Goal: Task Accomplishment & Management: Manage account settings

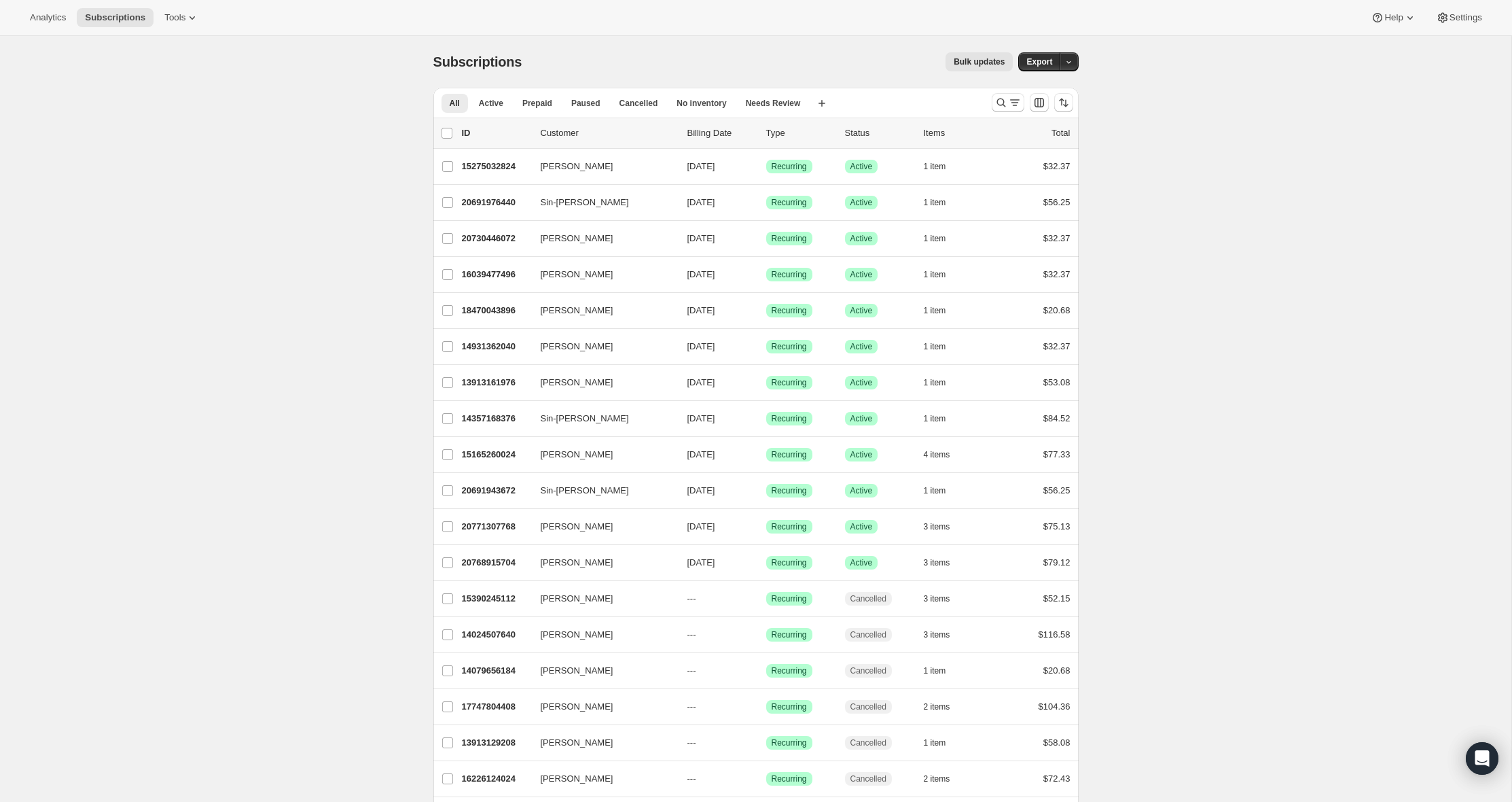
click at [327, 323] on div "Subscriptions. This page is ready Subscriptions Bulk updates More actions Bulk …" at bounding box center [756, 562] width 1512 height 1053
click at [205, 21] on button "Tools" at bounding box center [182, 18] width 51 height 19
click at [194, 82] on button "Bundles" at bounding box center [181, 91] width 146 height 21
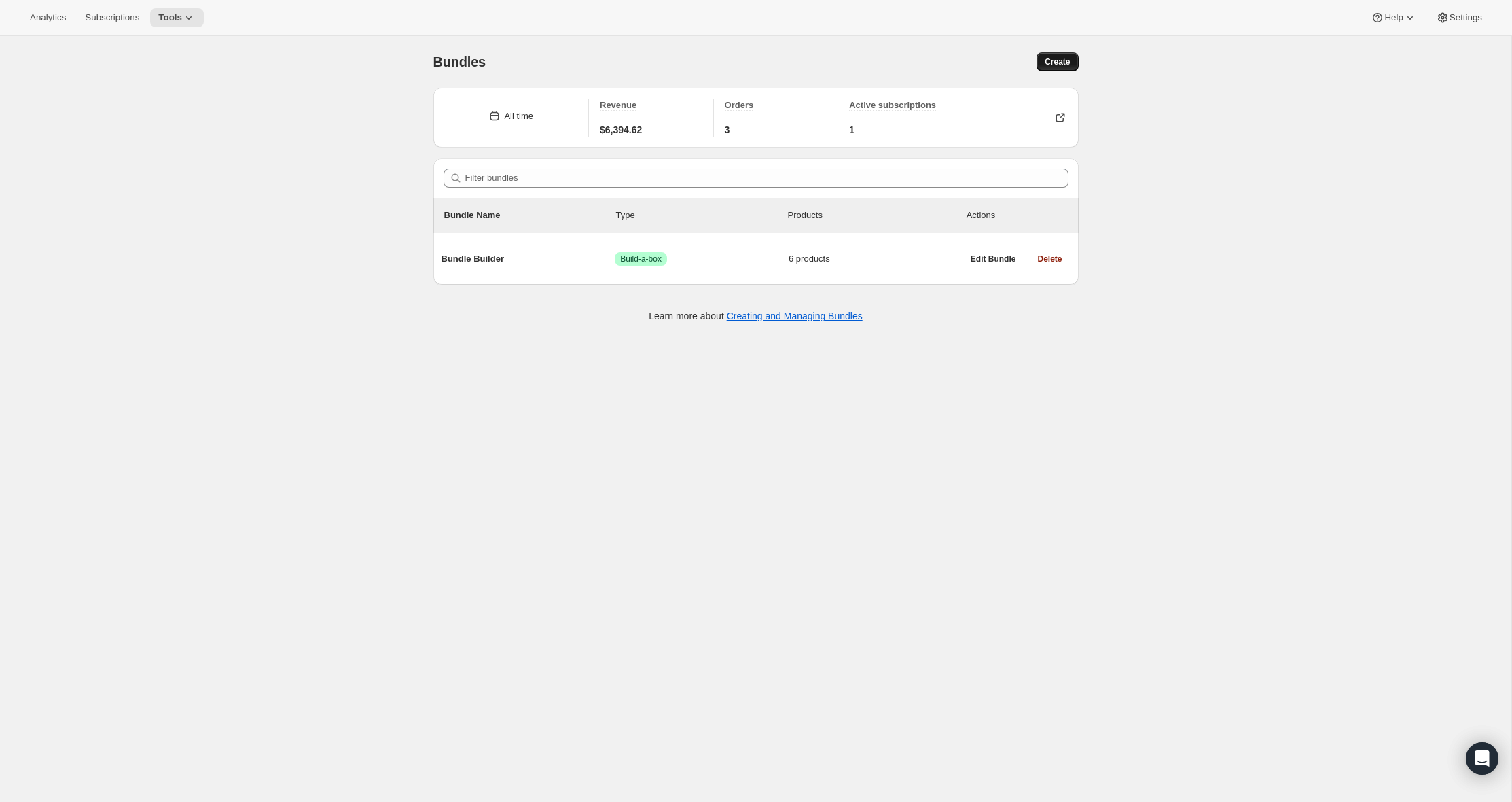
click at [1058, 64] on span "Create" at bounding box center [1057, 62] width 25 height 11
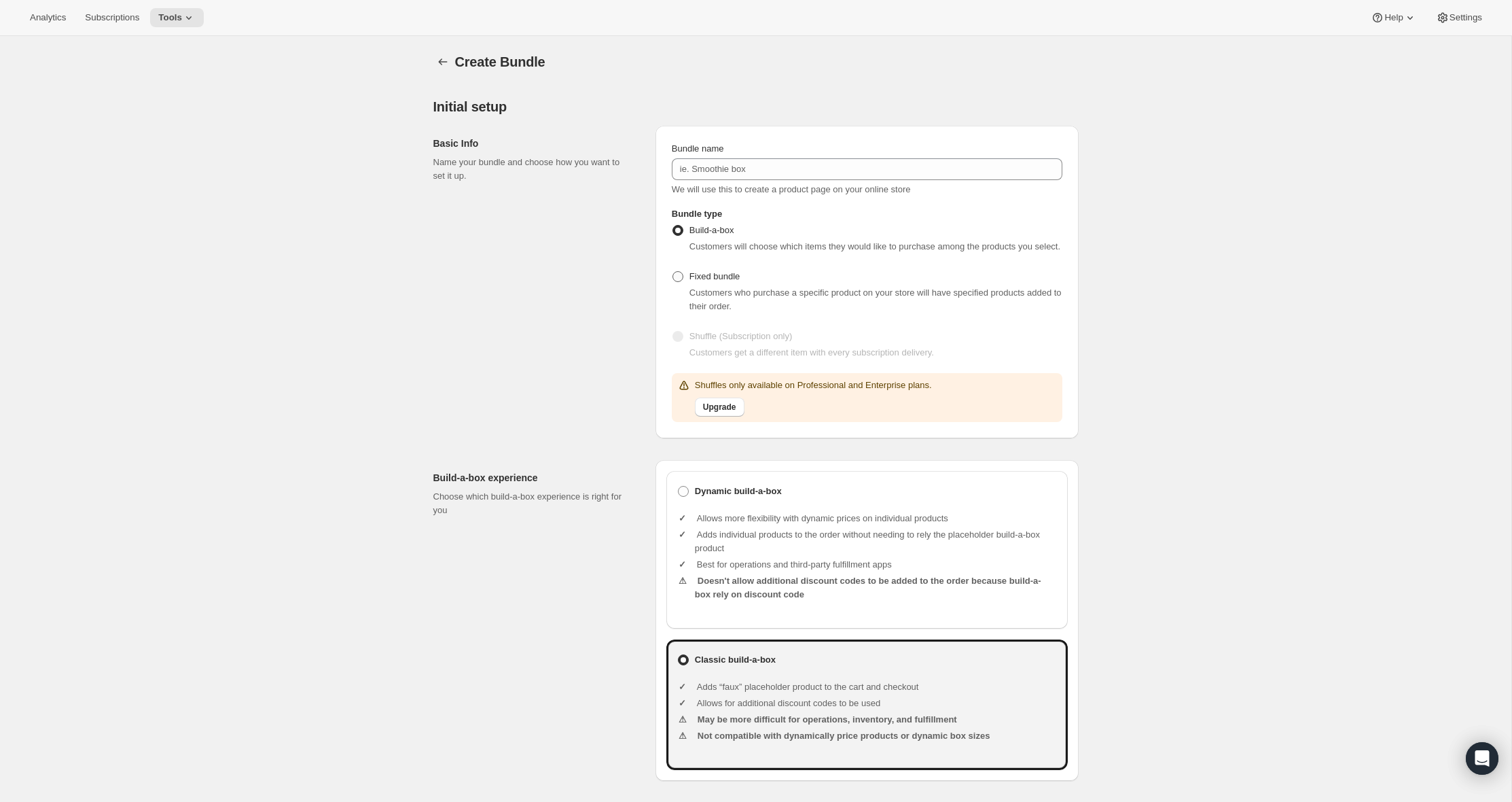
click at [687, 285] on label "Fixed bundle" at bounding box center [705, 276] width 68 height 19
click at [674, 272] on input "Fixed bundle" at bounding box center [673, 271] width 1 height 1
radio input "true"
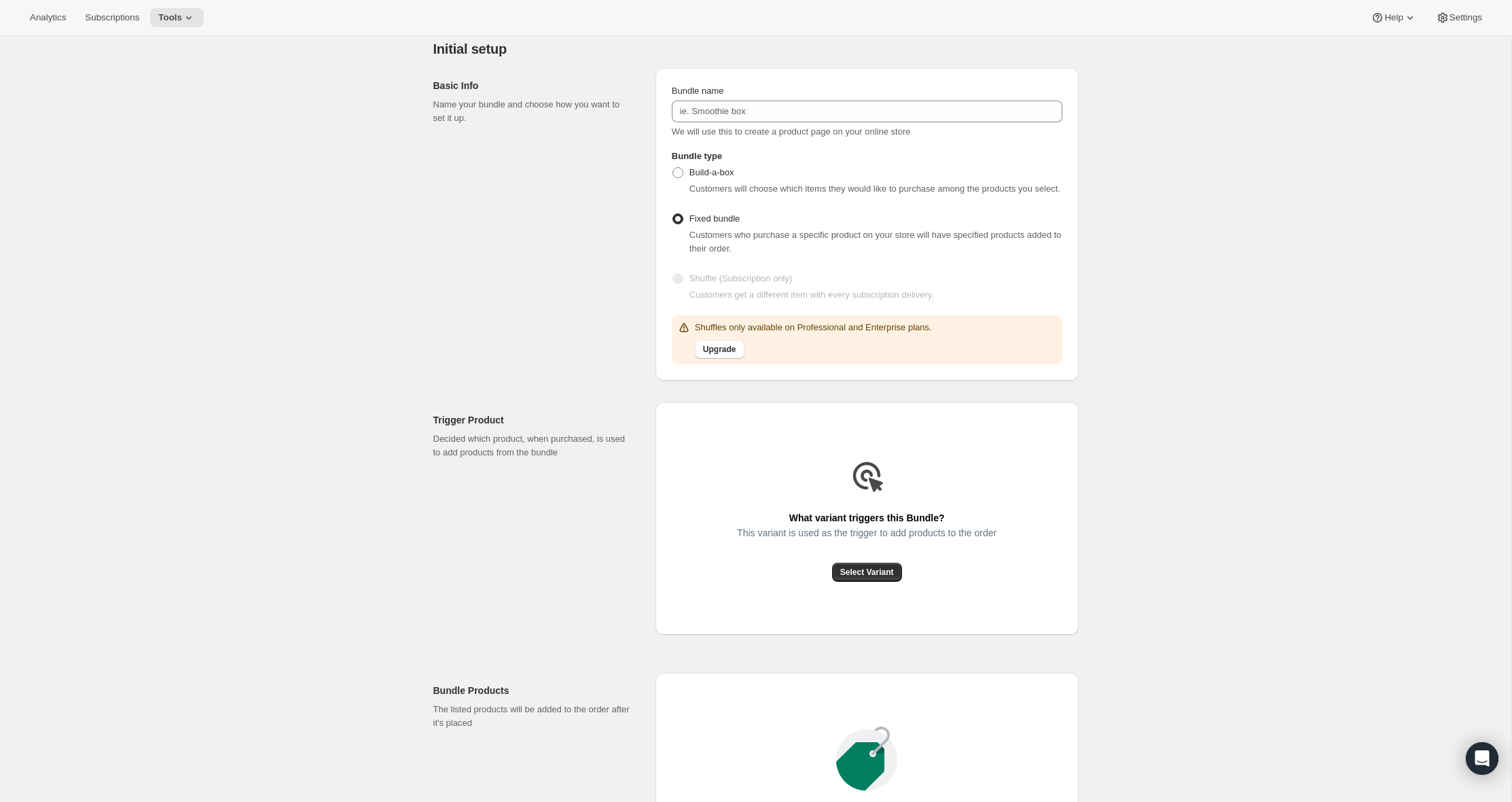
scroll to position [68, 0]
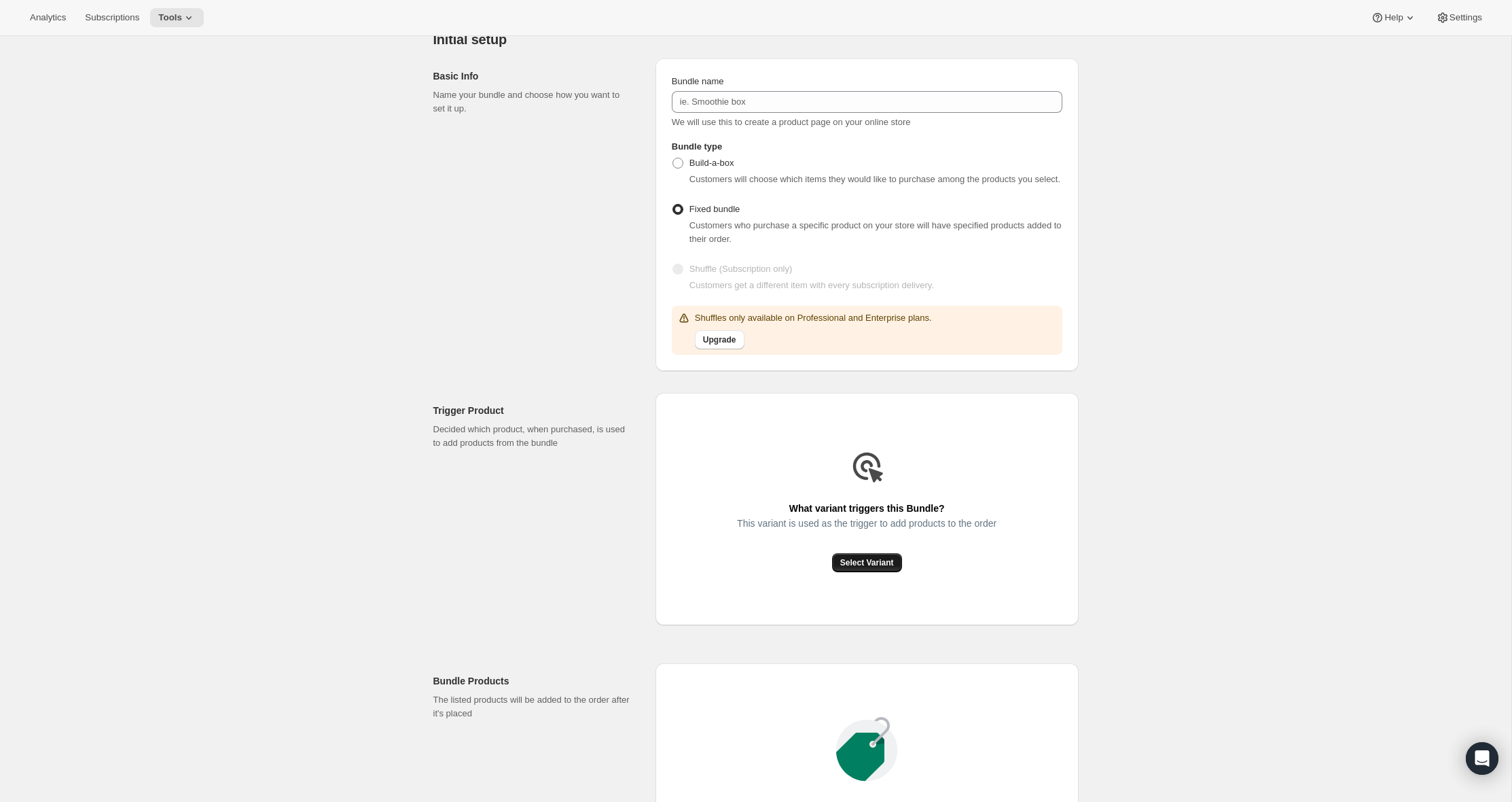
click at [870, 569] on span "Select Variant" at bounding box center [867, 563] width 54 height 11
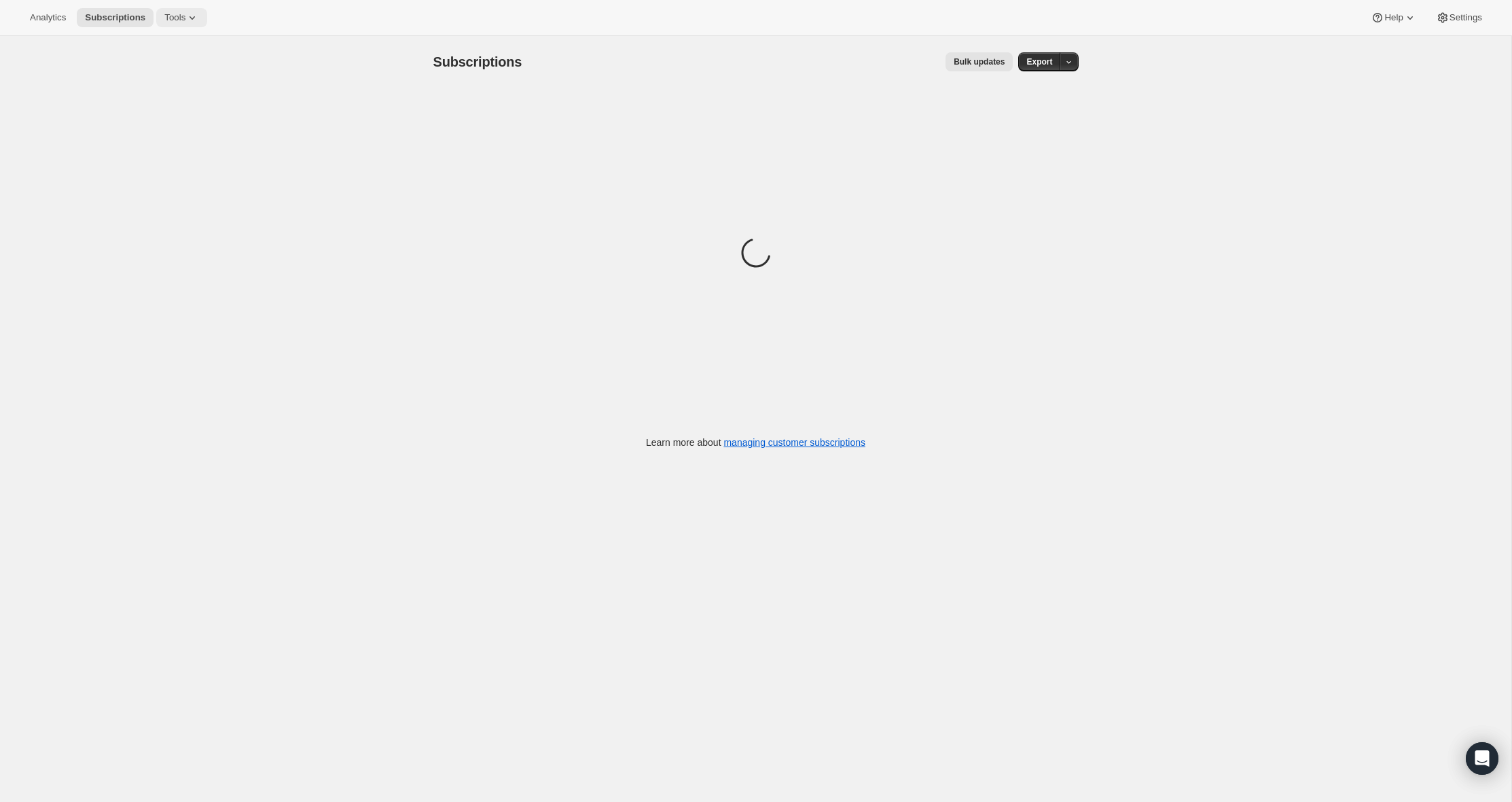
click at [184, 22] on span "Tools" at bounding box center [174, 17] width 21 height 11
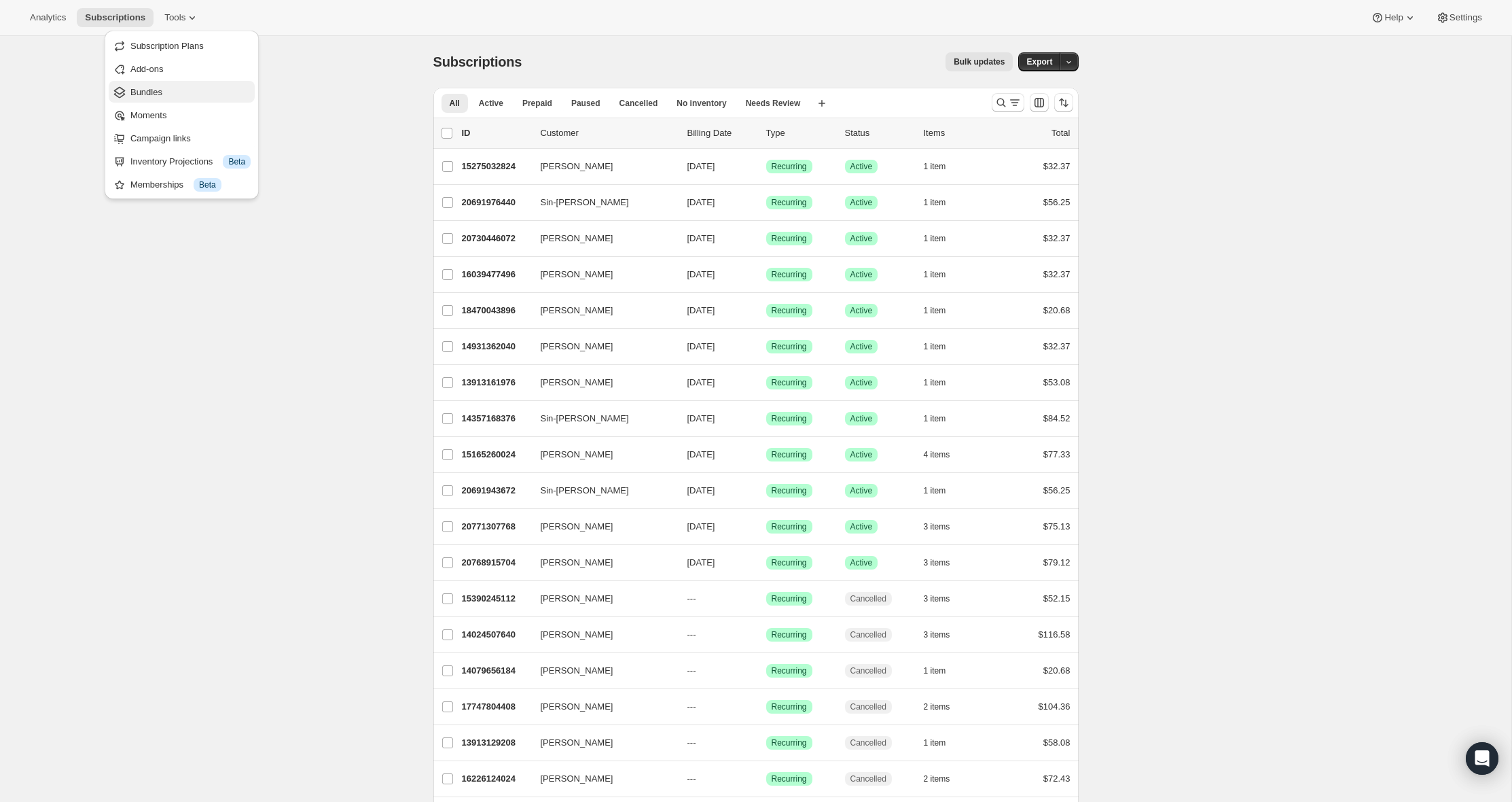
click at [172, 92] on span "Bundles" at bounding box center [191, 92] width 121 height 14
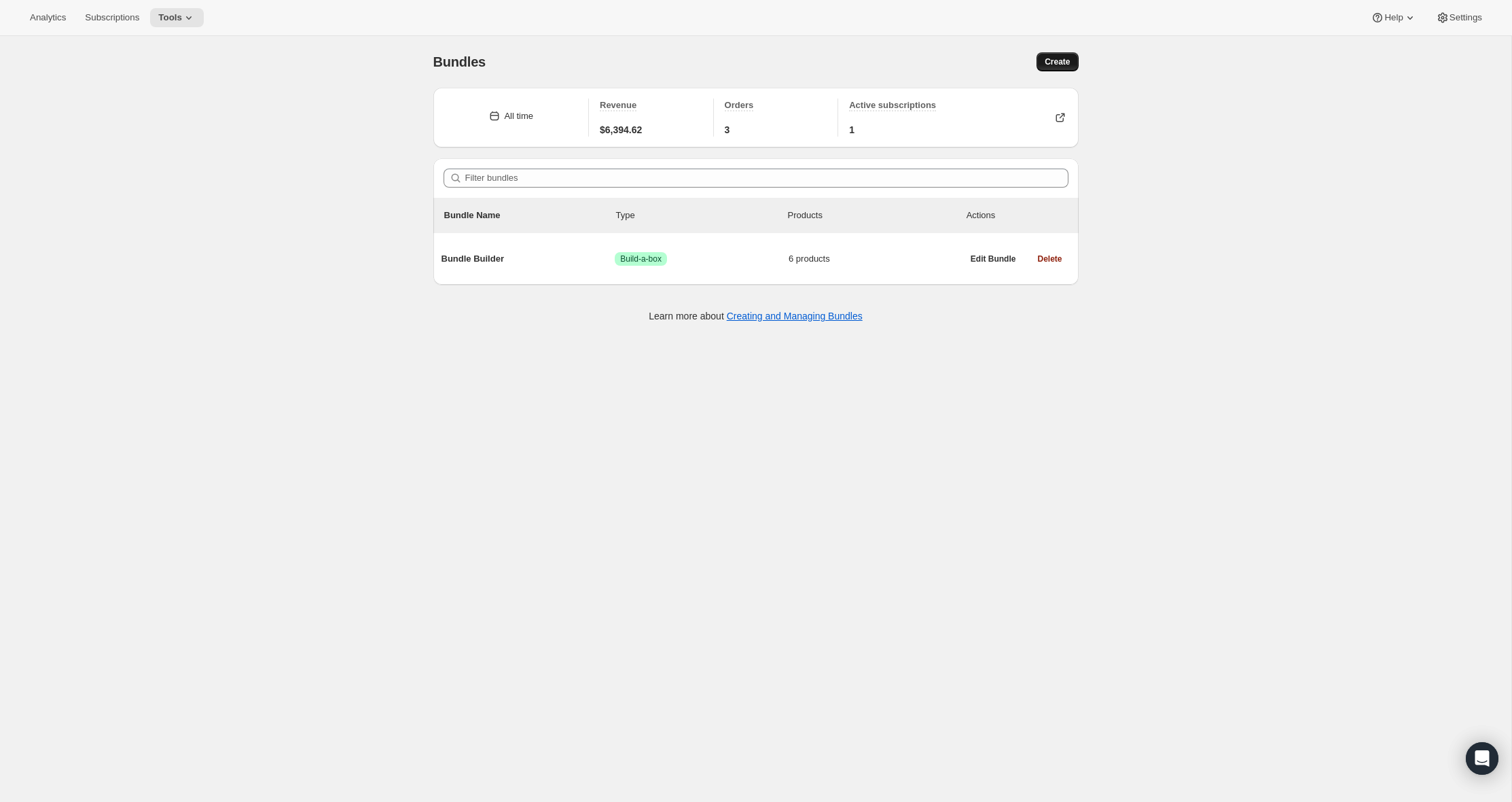
click at [1067, 56] on span "Create" at bounding box center [1057, 62] width 25 height 11
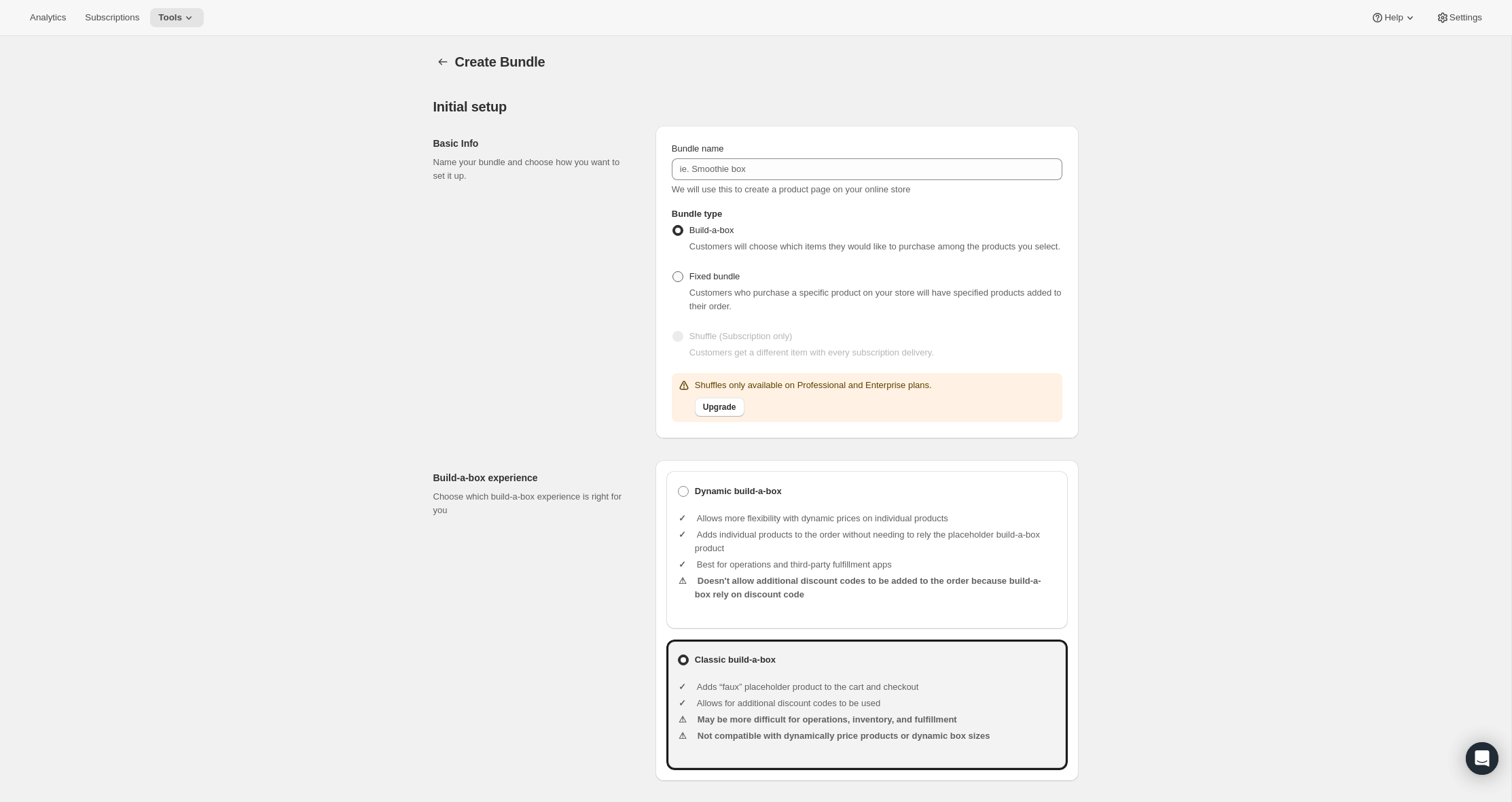
click at [704, 281] on span "Fixed bundle" at bounding box center [715, 276] width 50 height 10
click at [674, 272] on input "Fixed bundle" at bounding box center [673, 271] width 1 height 1
radio input "true"
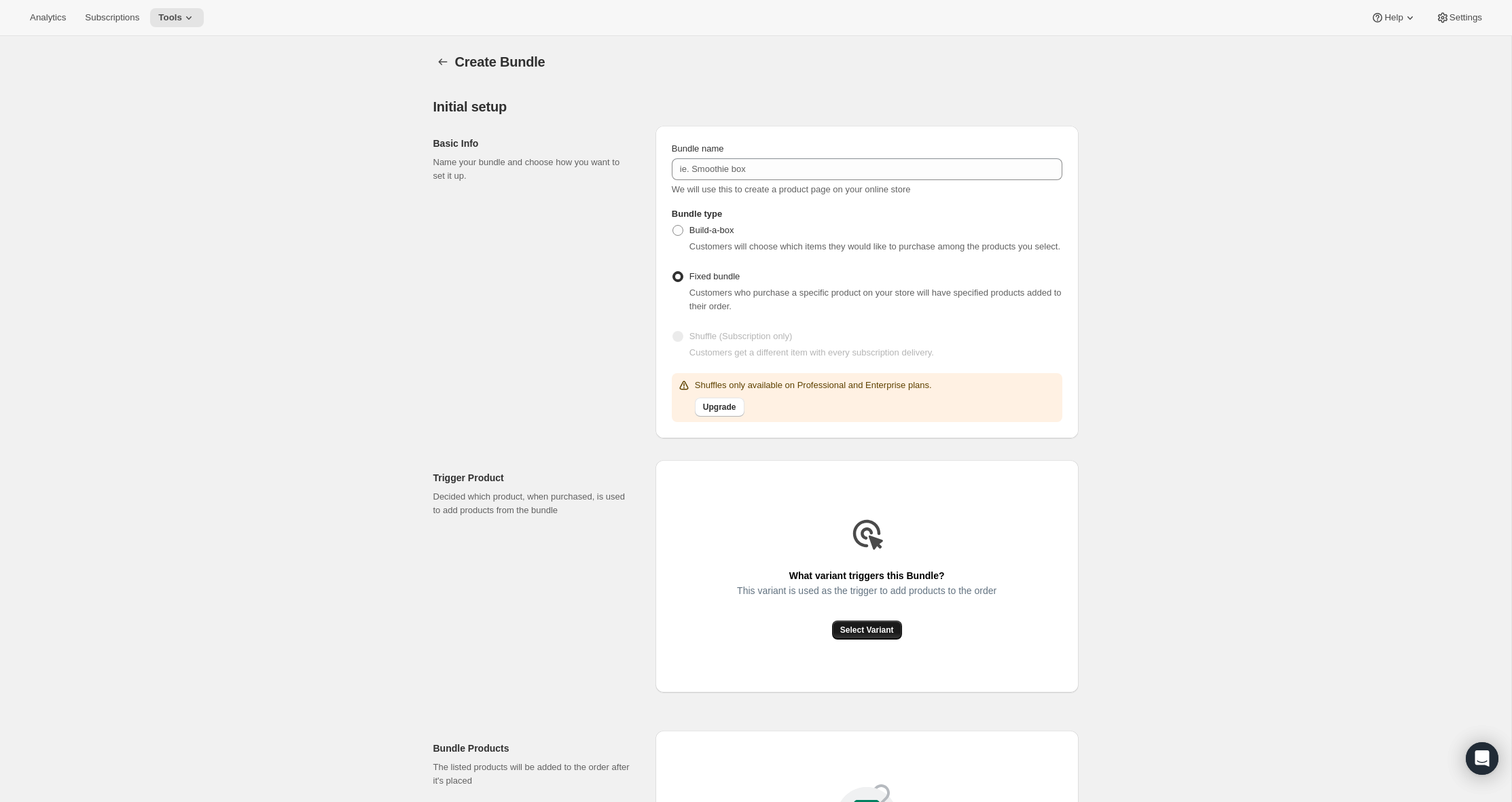
click at [856, 635] on span "Select Variant" at bounding box center [867, 630] width 54 height 11
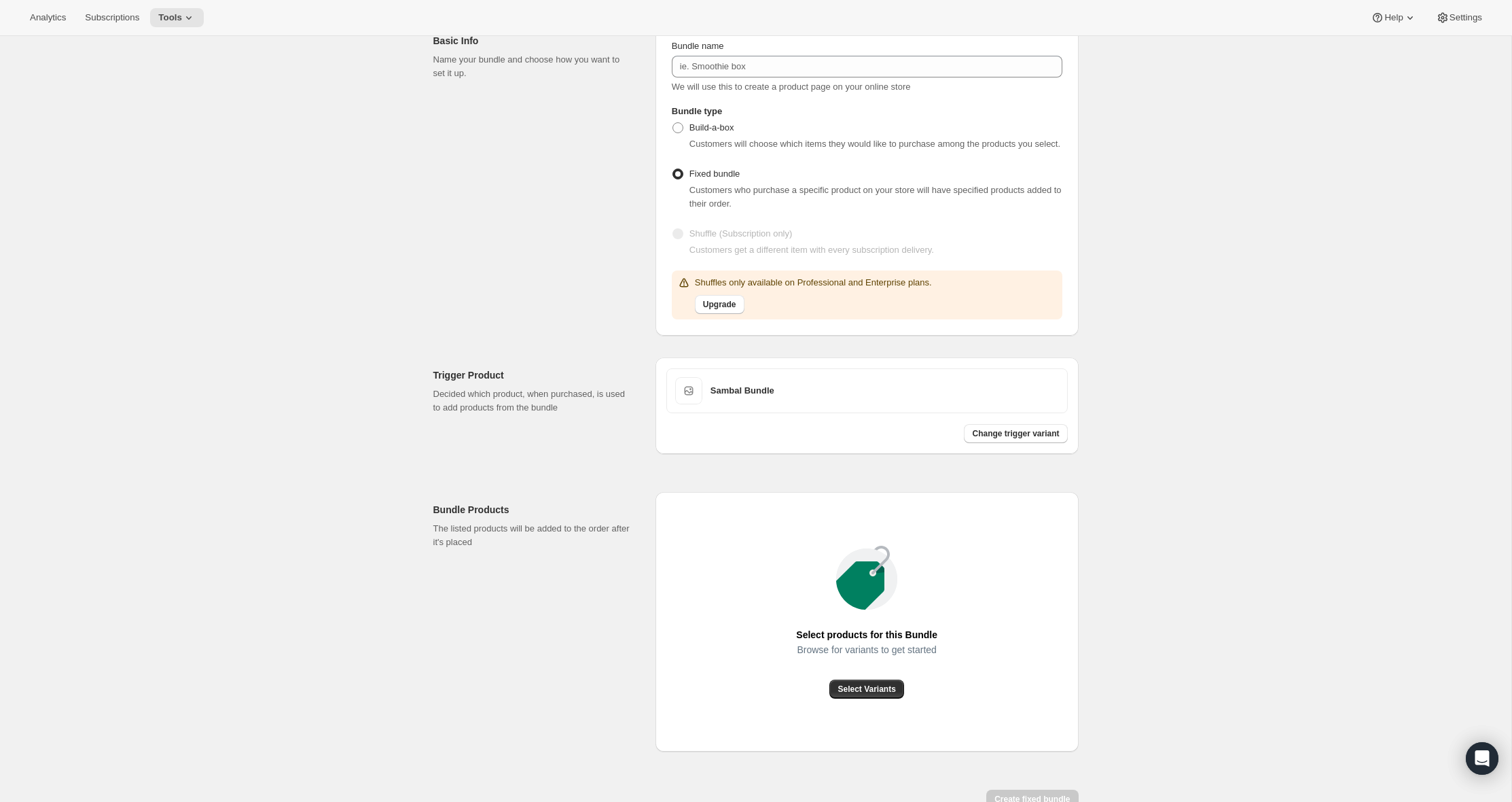
scroll to position [197, 0]
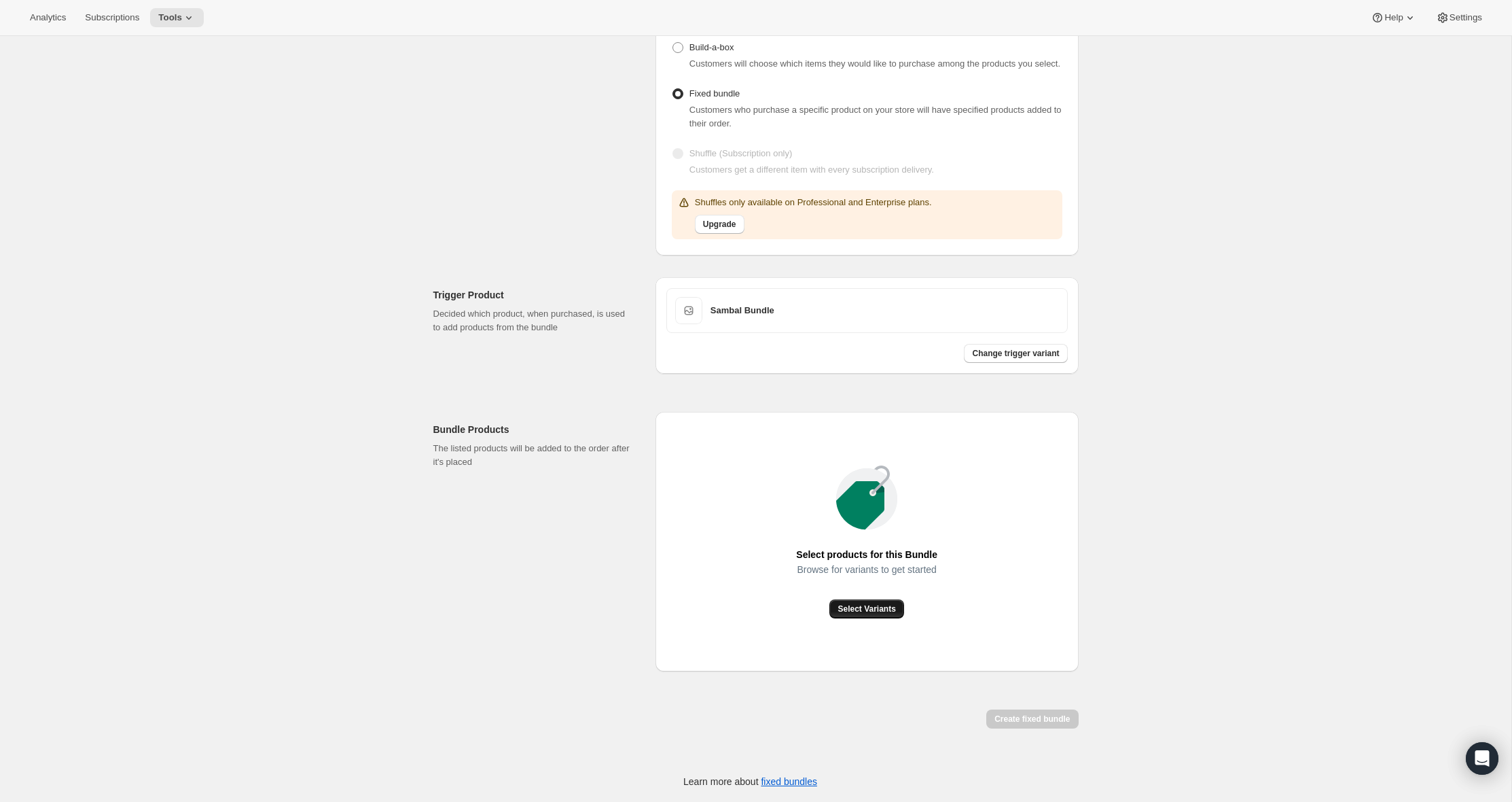
click at [857, 610] on span "Select Variants" at bounding box center [867, 609] width 58 height 11
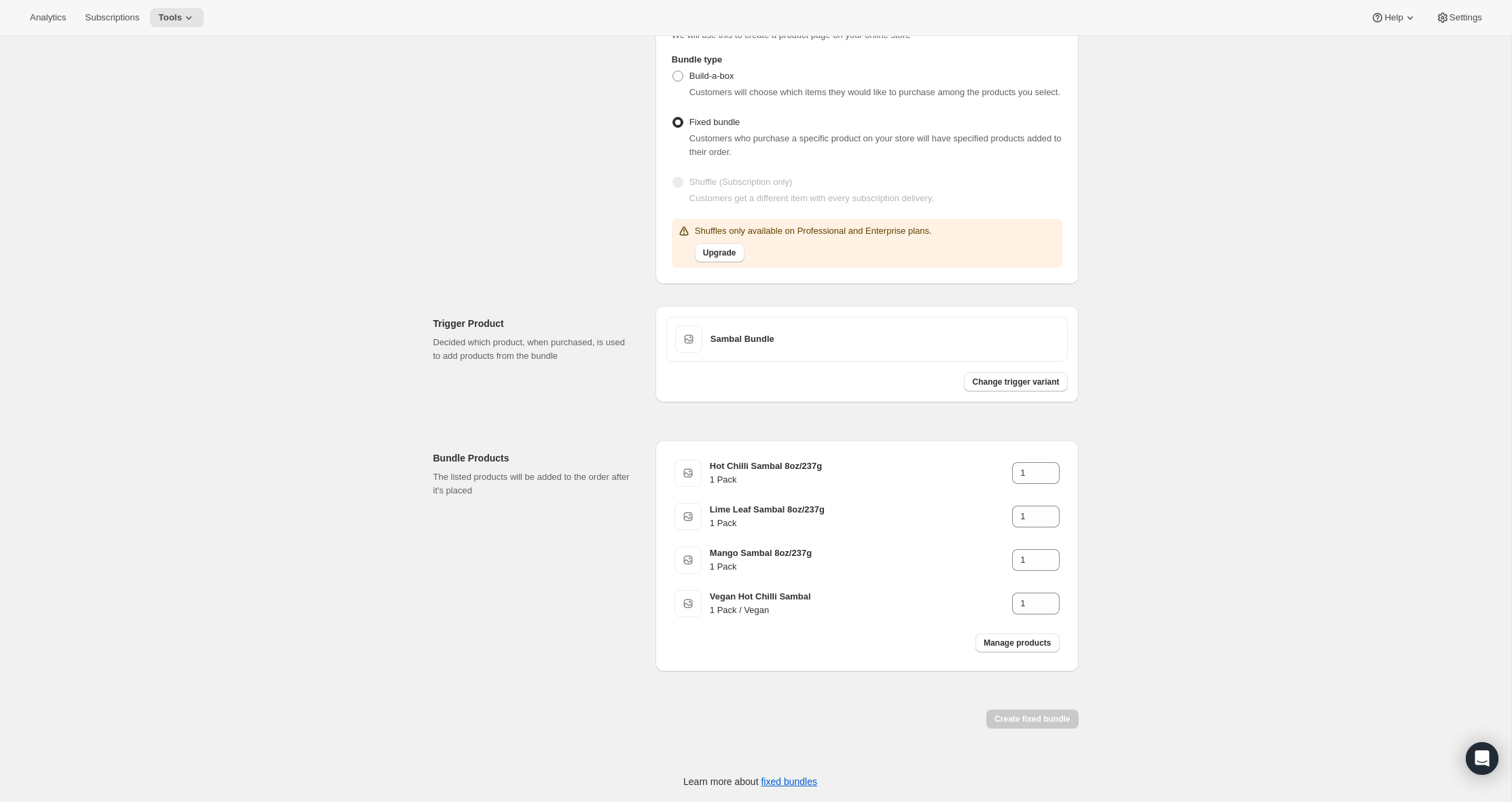
click at [542, 451] on h2 "Bundle Products" at bounding box center [533, 458] width 200 height 14
click at [955, 703] on div "Create fixed bundle" at bounding box center [756, 719] width 645 height 41
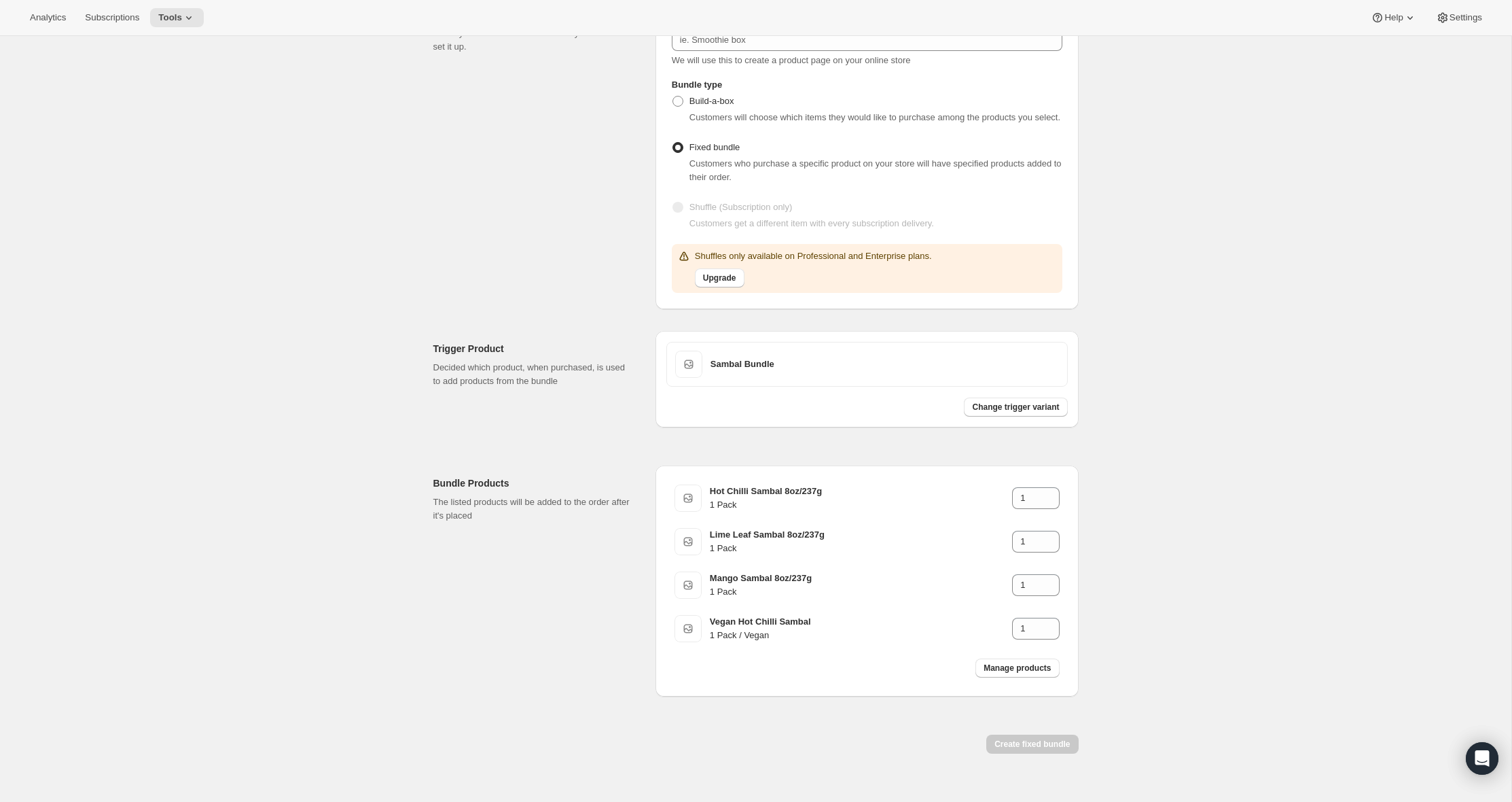
scroll to position [0, 0]
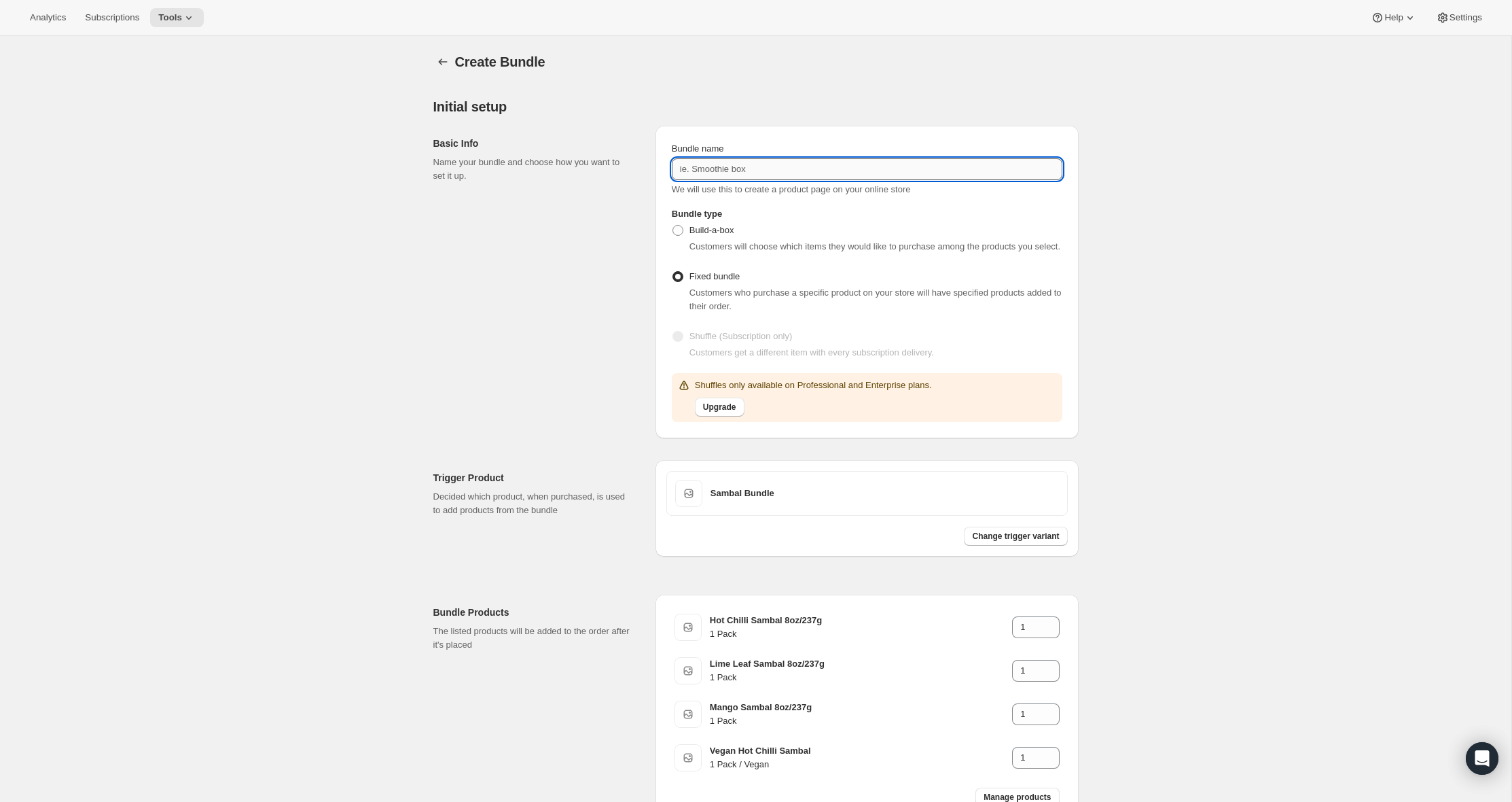
click at [709, 169] on input "Bundle name" at bounding box center [867, 168] width 391 height 21
type input "Sambal Bundle"
click at [550, 263] on div "Basic Info Name your bundle and choose how you want to set it up." at bounding box center [538, 282] width 211 height 313
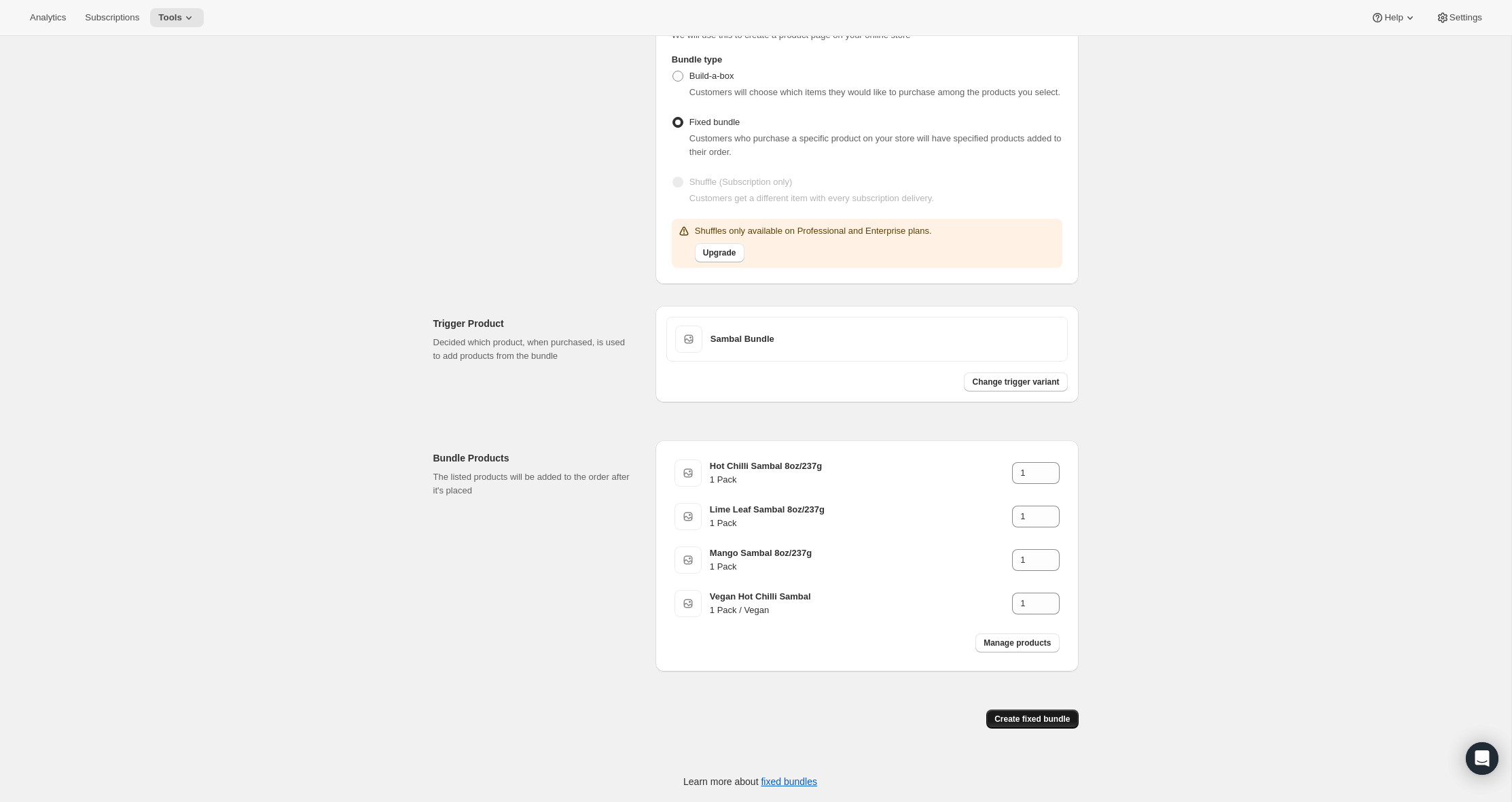
click at [1012, 728] on button "Create fixed bundle" at bounding box center [1032, 719] width 91 height 19
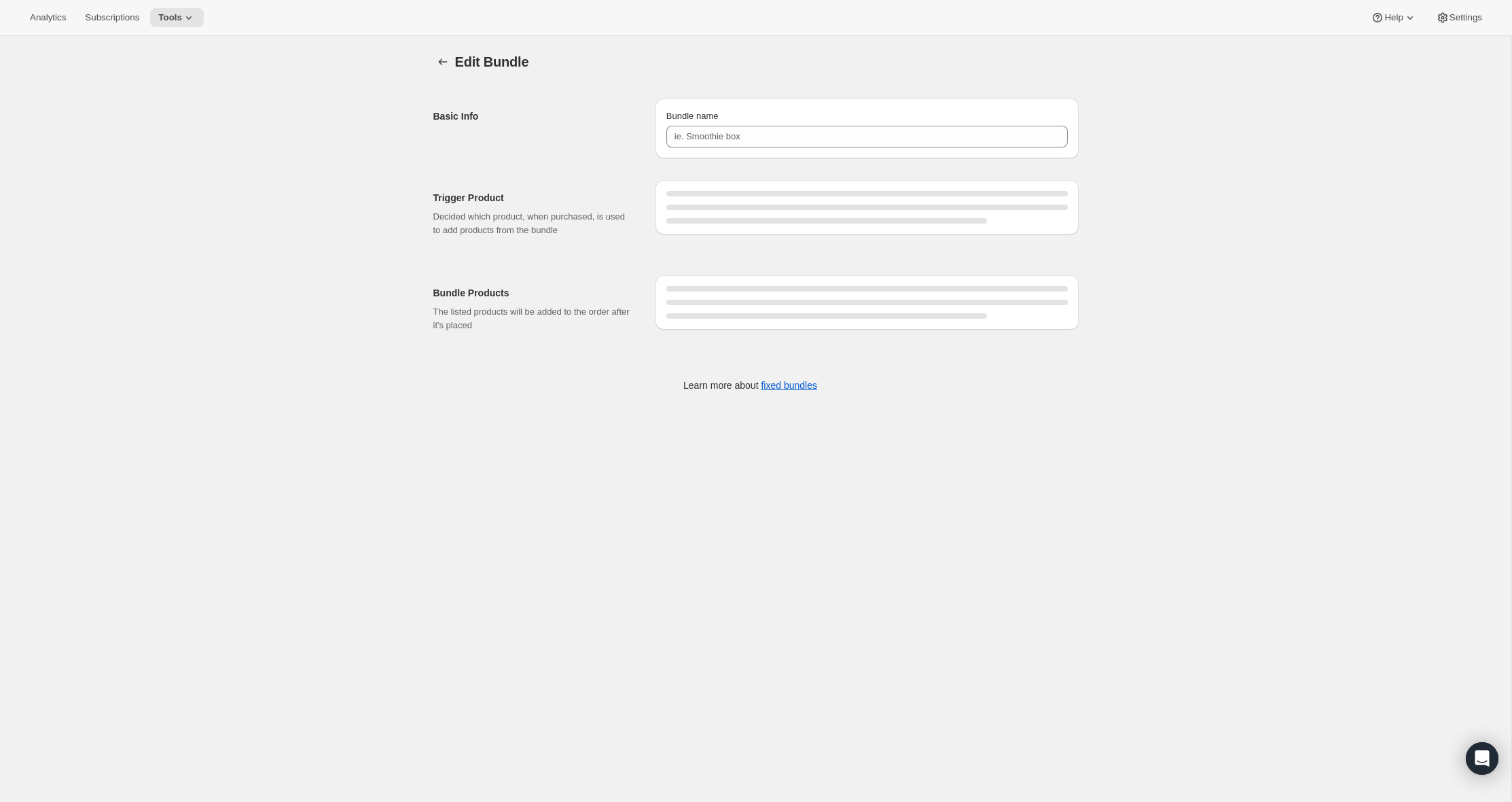
type input "Sambal Bundle"
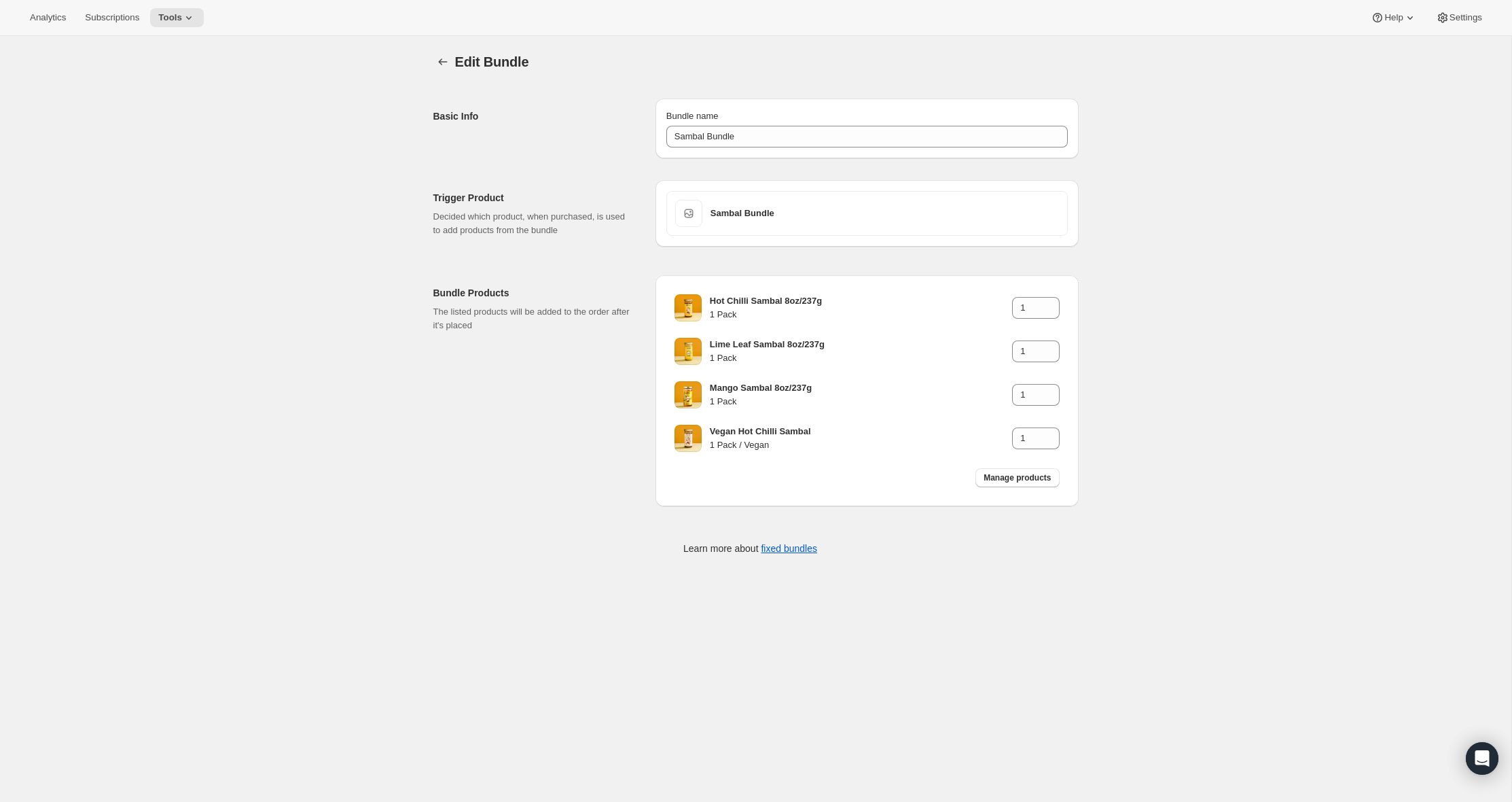
click at [565, 412] on div "Bundle Products The listed products will be added to the order after it's placed" at bounding box center [538, 391] width 211 height 231
click at [444, 68] on icon "Bundles" at bounding box center [443, 62] width 14 height 14
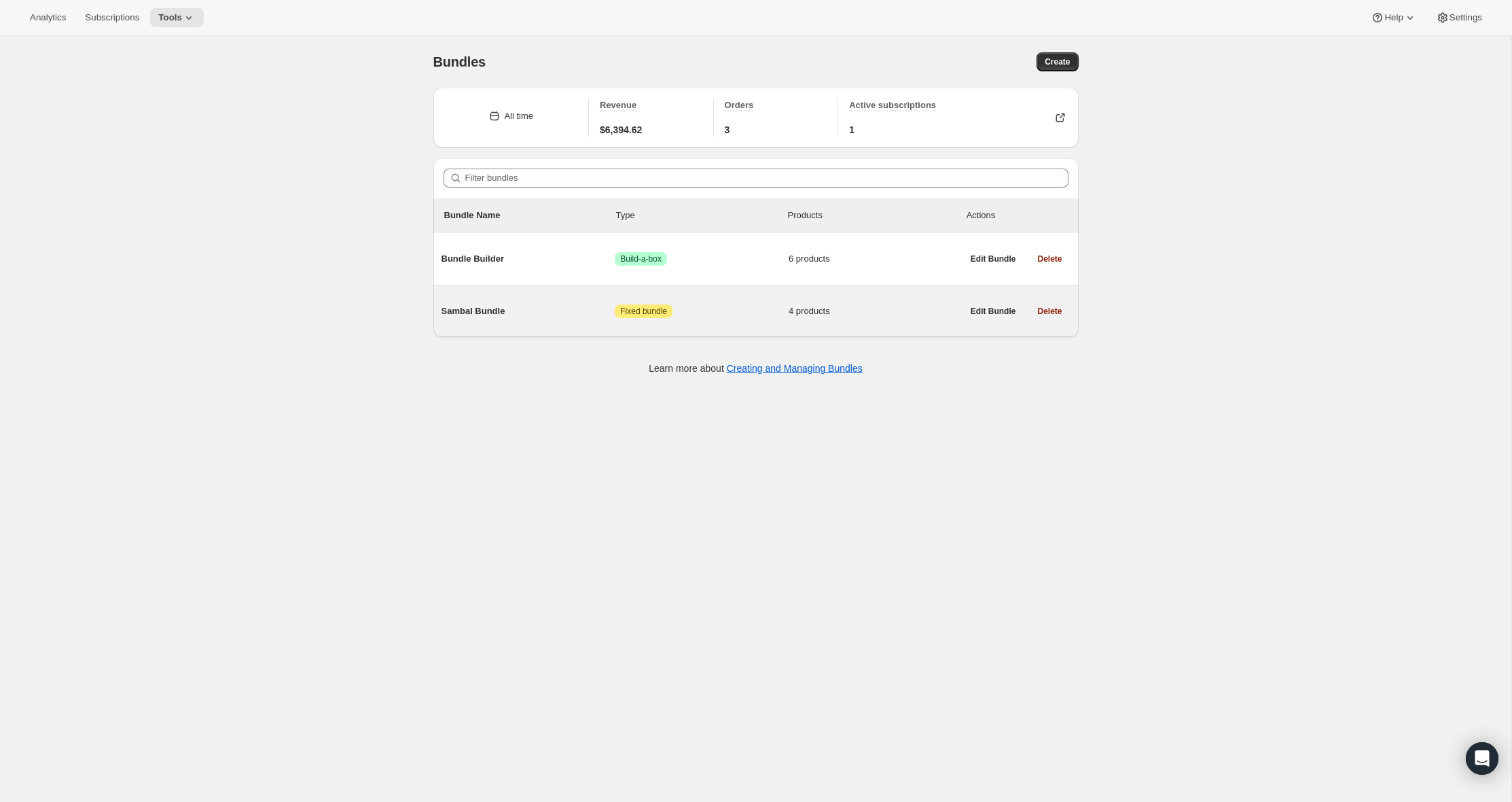
click at [556, 310] on span "Sambal Bundle" at bounding box center [528, 311] width 174 height 14
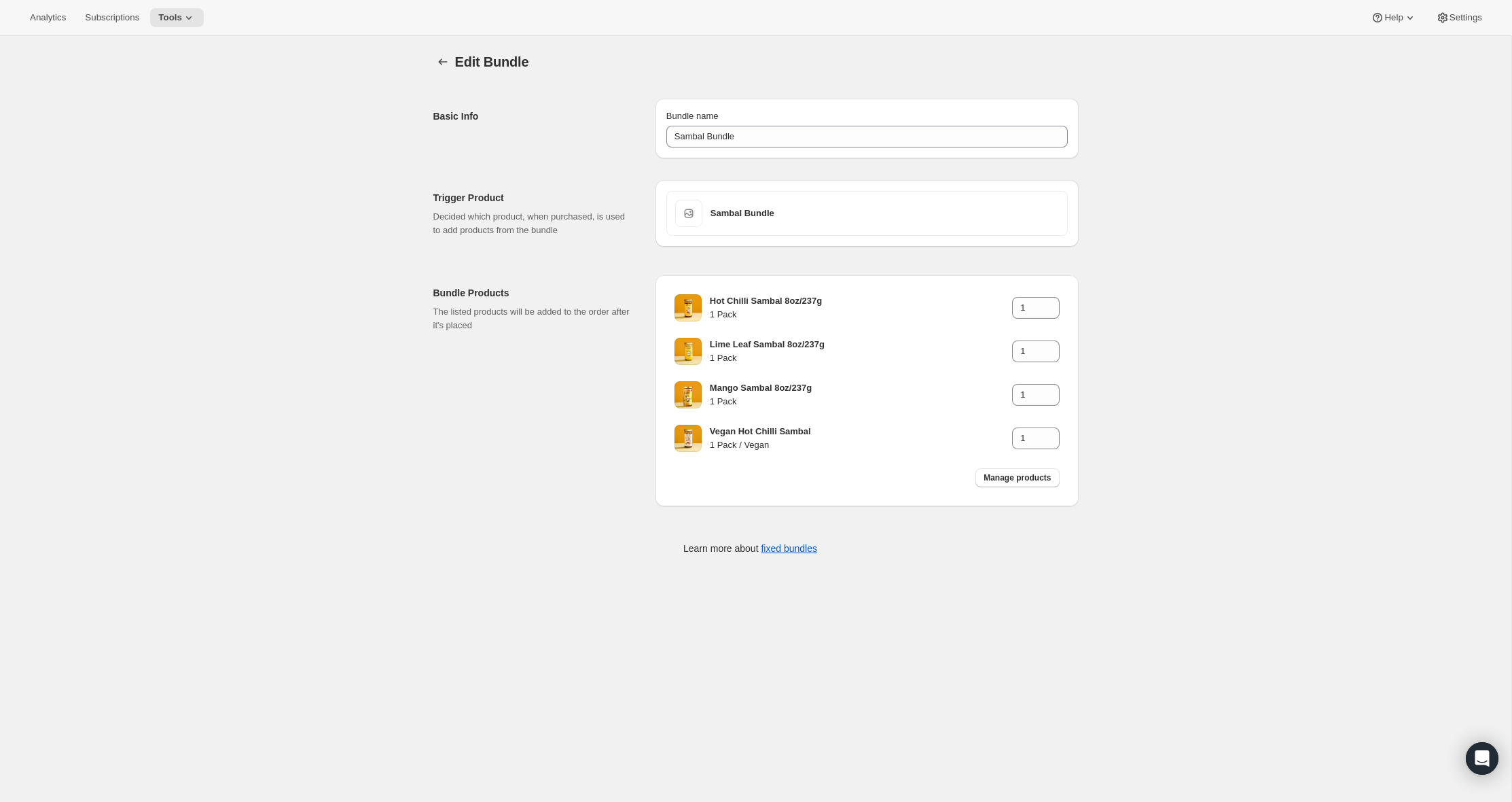
click at [451, 69] on div at bounding box center [444, 62] width 21 height 19
click at [427, 66] on div "Edit Bundle. This page is ready Edit Bundle Basic Info Bundle name Sambal Bundl…" at bounding box center [756, 312] width 678 height 553
click at [456, 62] on span "Edit Bundle" at bounding box center [492, 62] width 74 height 15
click at [445, 63] on icon "Bundles" at bounding box center [443, 62] width 14 height 14
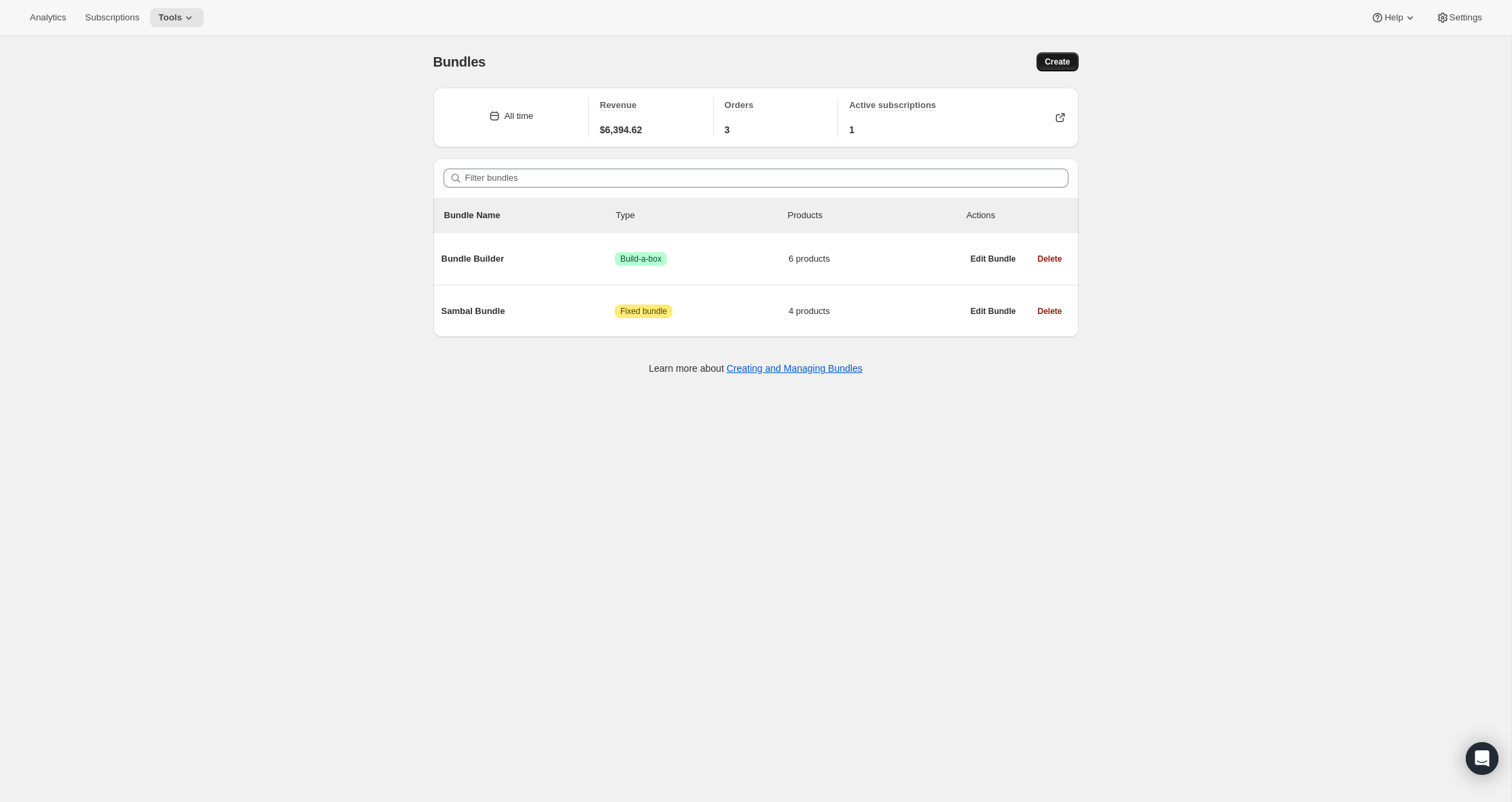
click at [1068, 57] on span "Create" at bounding box center [1057, 62] width 25 height 11
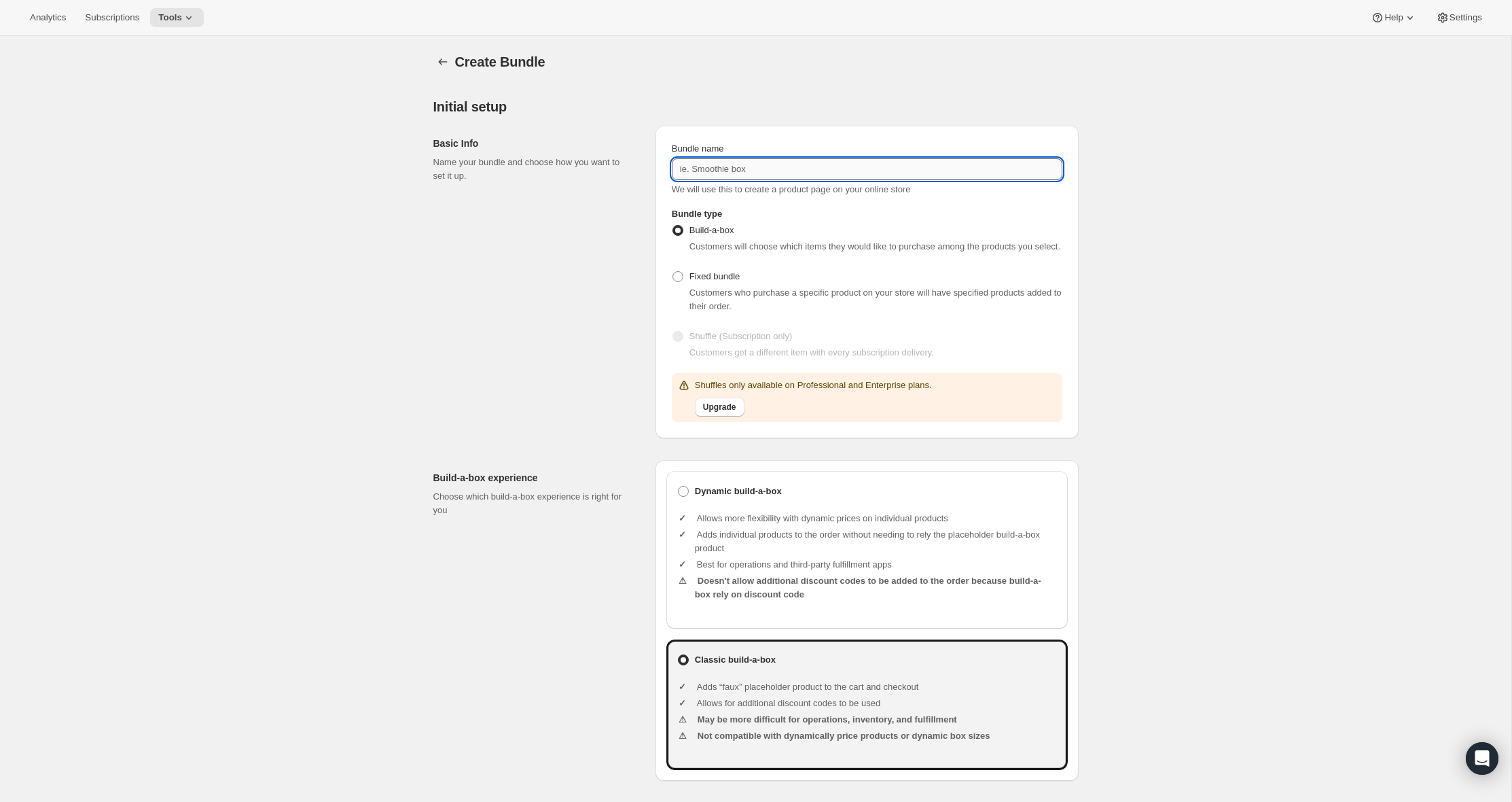
click at [951, 163] on input "Bundle name" at bounding box center [867, 168] width 391 height 21
type input "Spice Blend Bundle"
click at [728, 281] on span "Fixed bundle" at bounding box center [715, 276] width 50 height 10
click at [674, 272] on input "Fixed bundle" at bounding box center [673, 271] width 1 height 1
radio input "true"
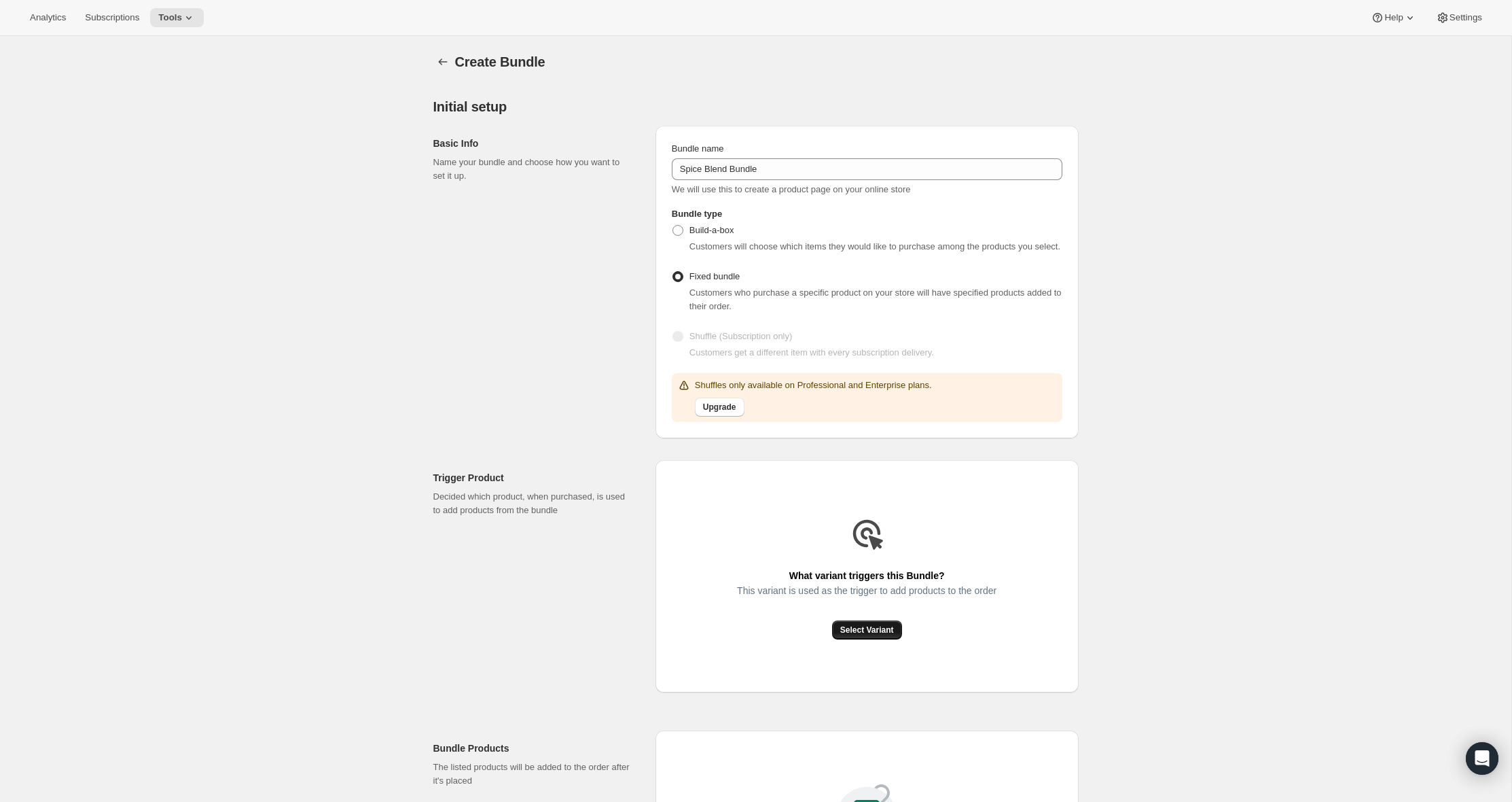
click at [890, 635] on span "Select Variant" at bounding box center [867, 630] width 54 height 11
click at [848, 635] on span "Select Variant" at bounding box center [867, 630] width 54 height 11
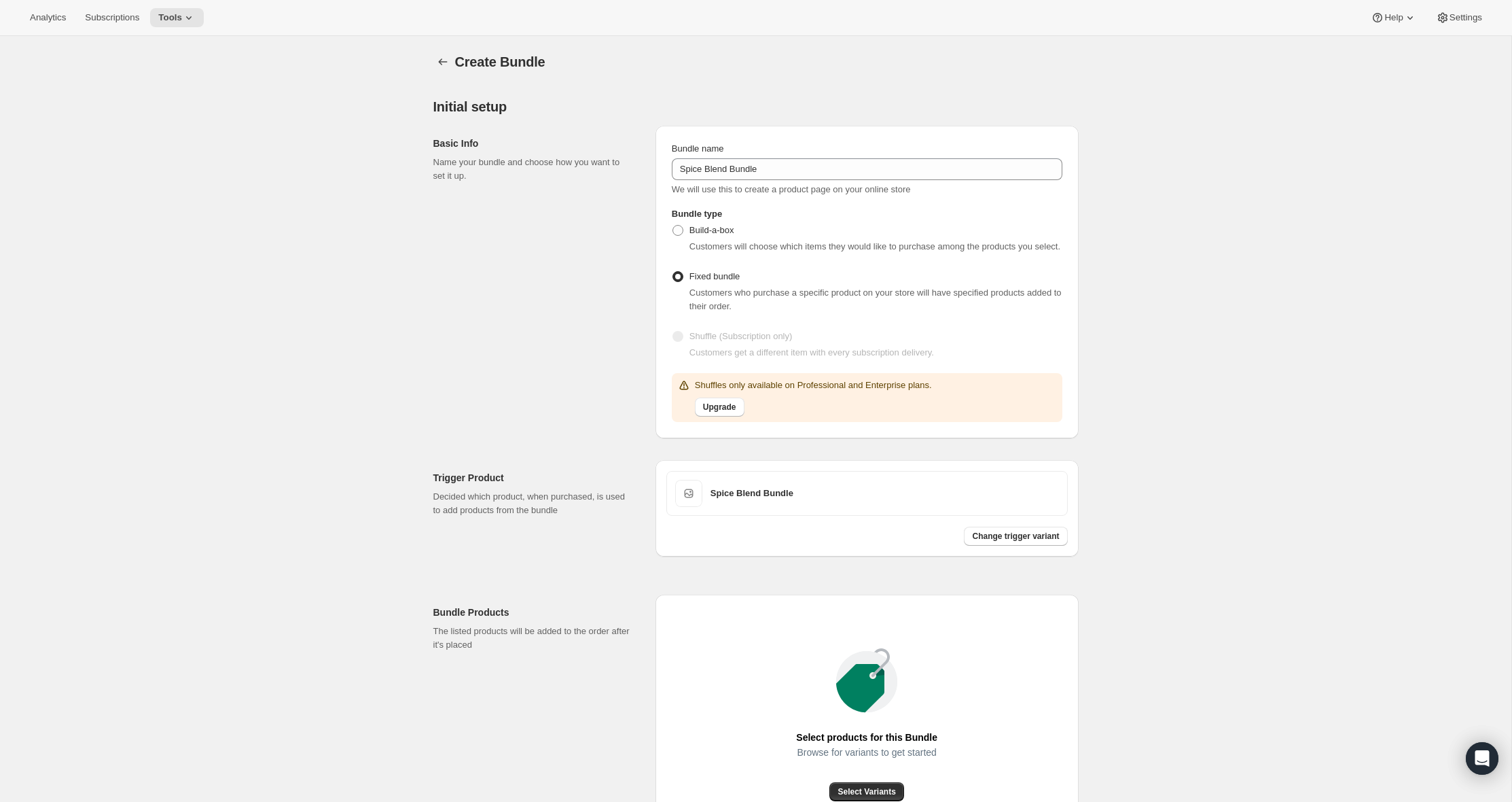
scroll to position [197, 0]
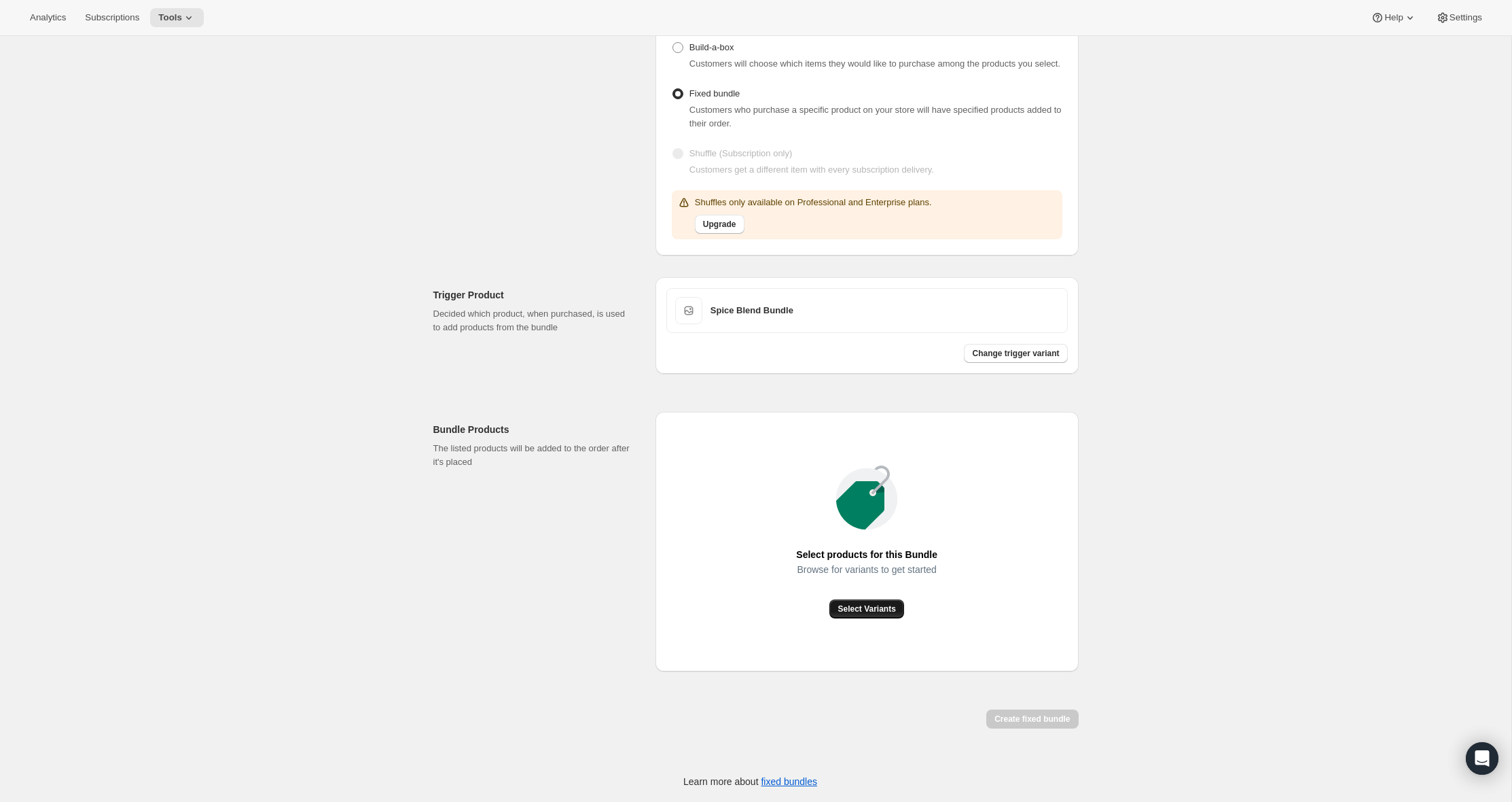
click at [868, 612] on span "Select Variants" at bounding box center [867, 609] width 58 height 11
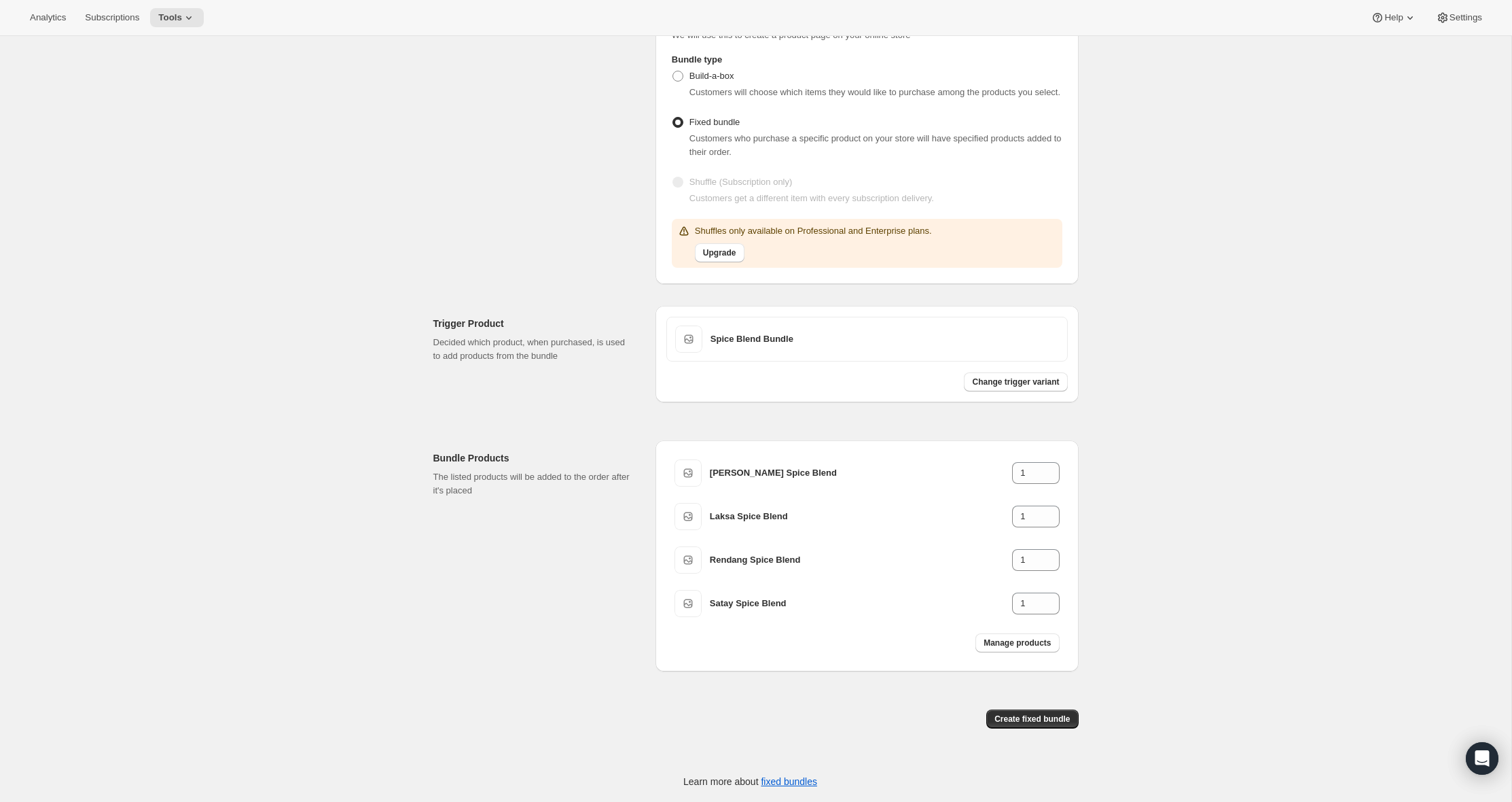
click at [1037, 731] on div "Create fixed bundle" at bounding box center [867, 724] width 423 height 30
click at [1035, 717] on span "Create fixed bundle" at bounding box center [1033, 719] width 75 height 11
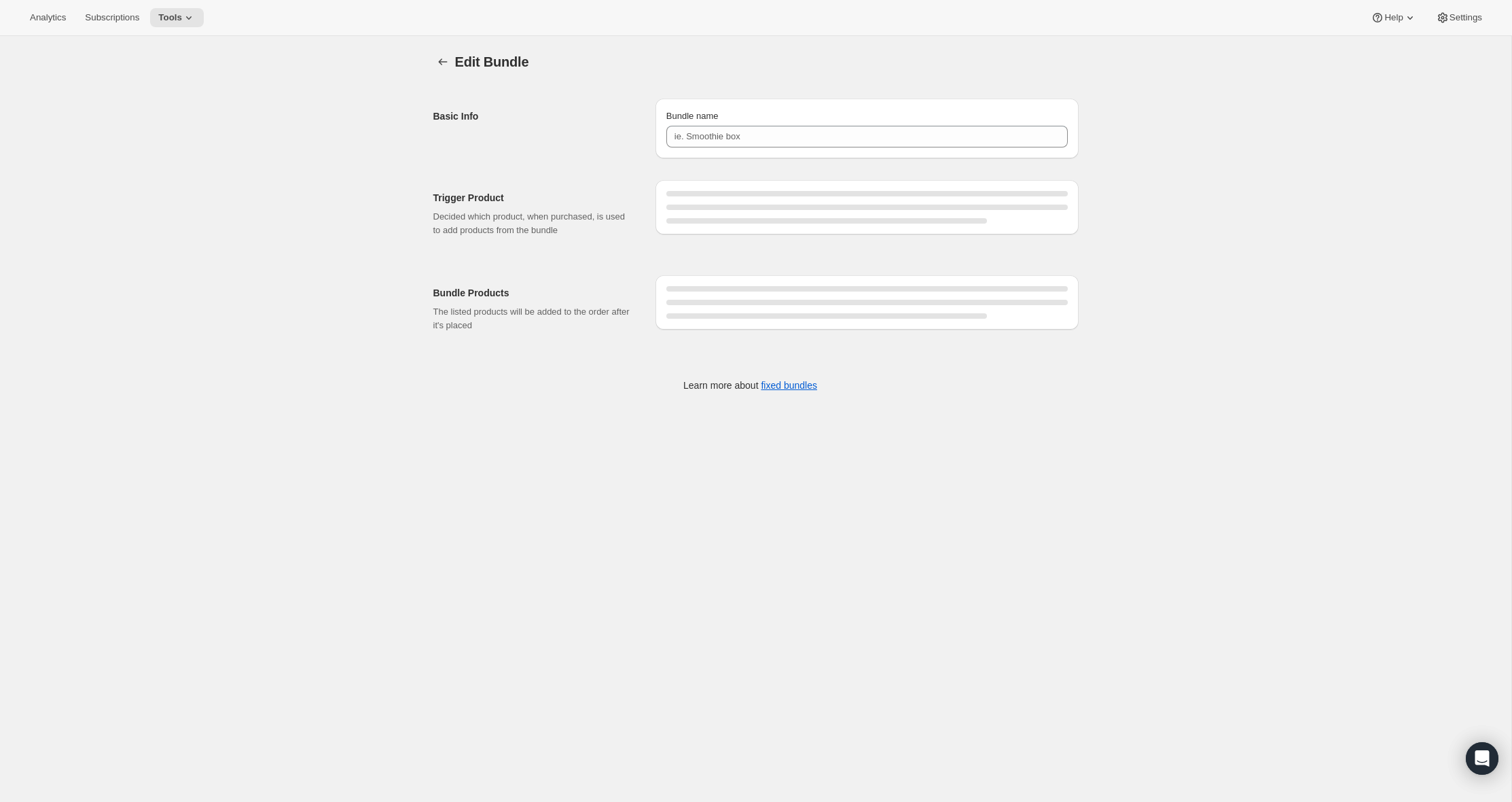
type input "Spice Blend Bundle"
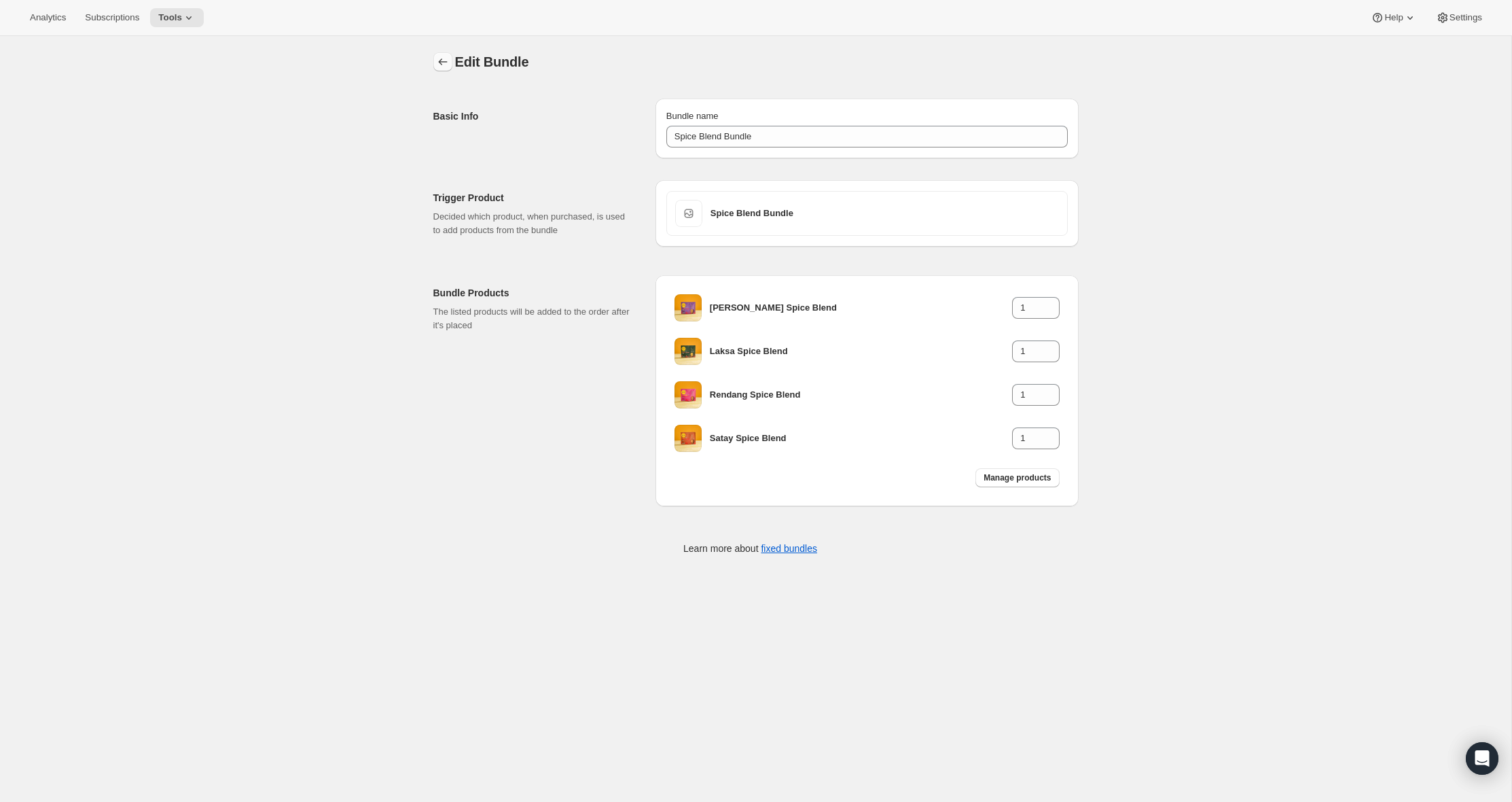
click at [442, 61] on icon "Bundles" at bounding box center [443, 62] width 14 height 14
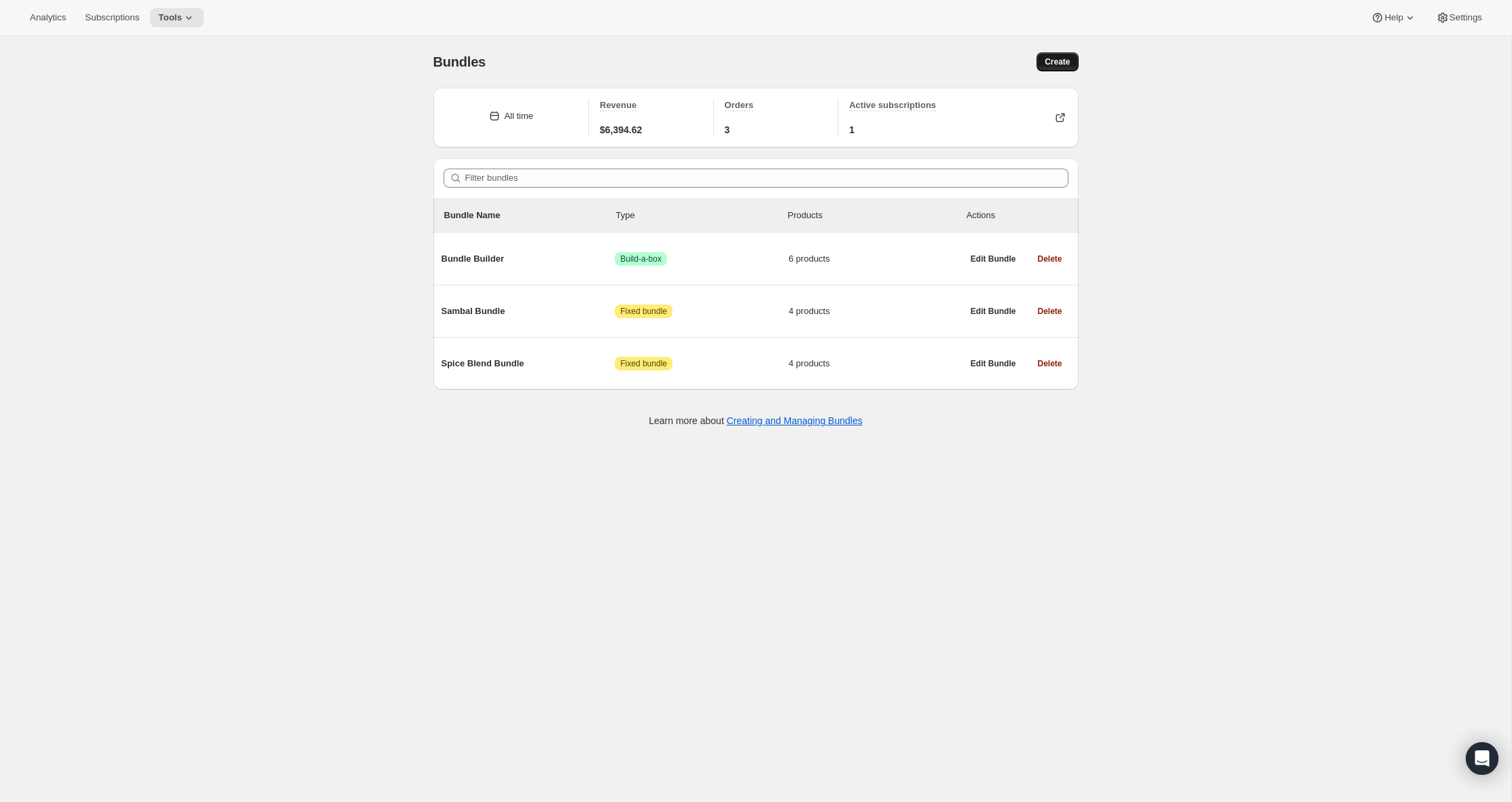
click at [1066, 58] on span "Create" at bounding box center [1057, 62] width 25 height 11
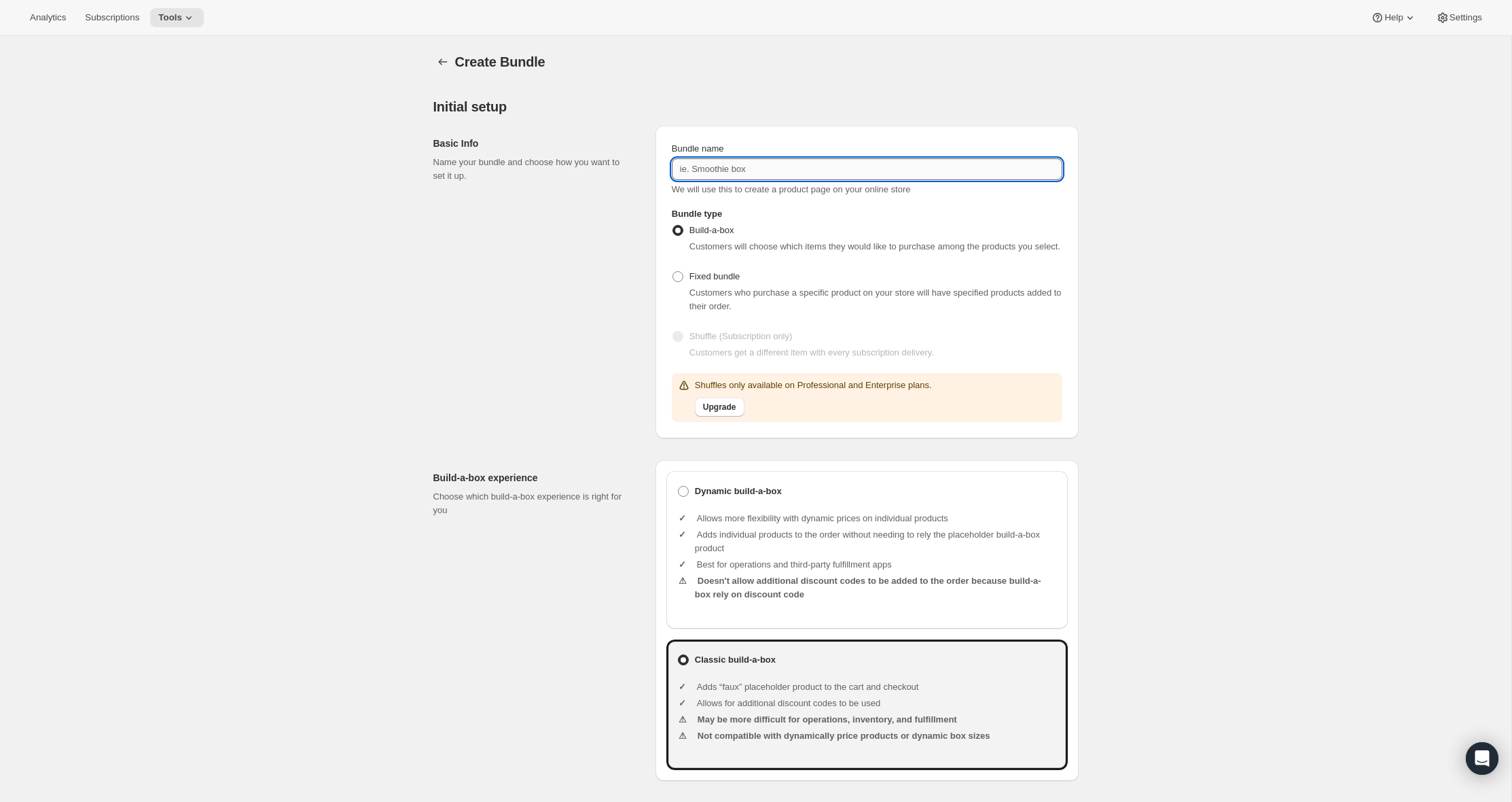
click at [919, 165] on input "Bundle name" at bounding box center [867, 168] width 391 height 21
type input "Kaya Bundle"
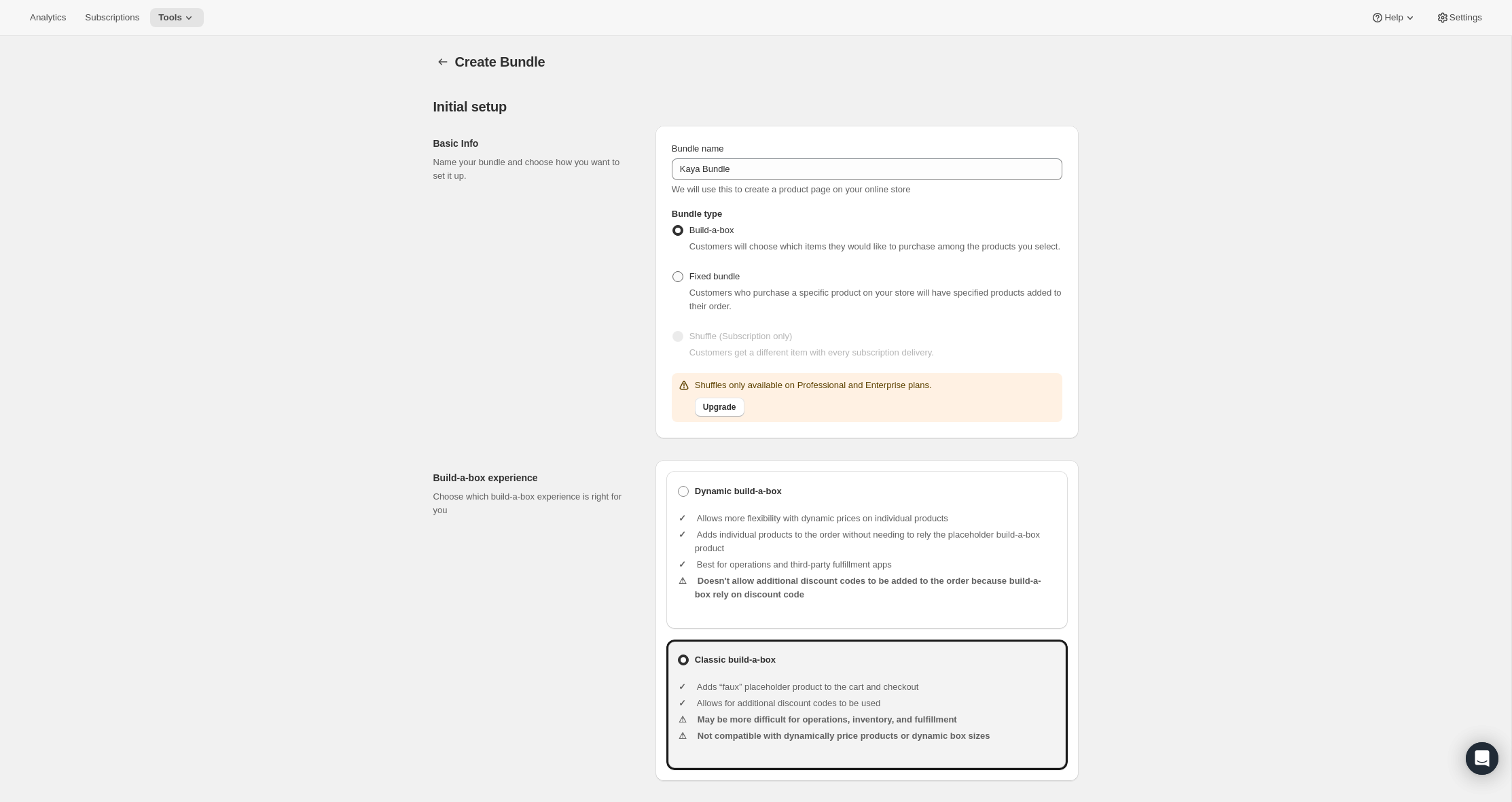
click at [703, 281] on span "Fixed bundle" at bounding box center [715, 276] width 50 height 10
click at [674, 272] on input "Fixed bundle" at bounding box center [673, 271] width 1 height 1
radio input "true"
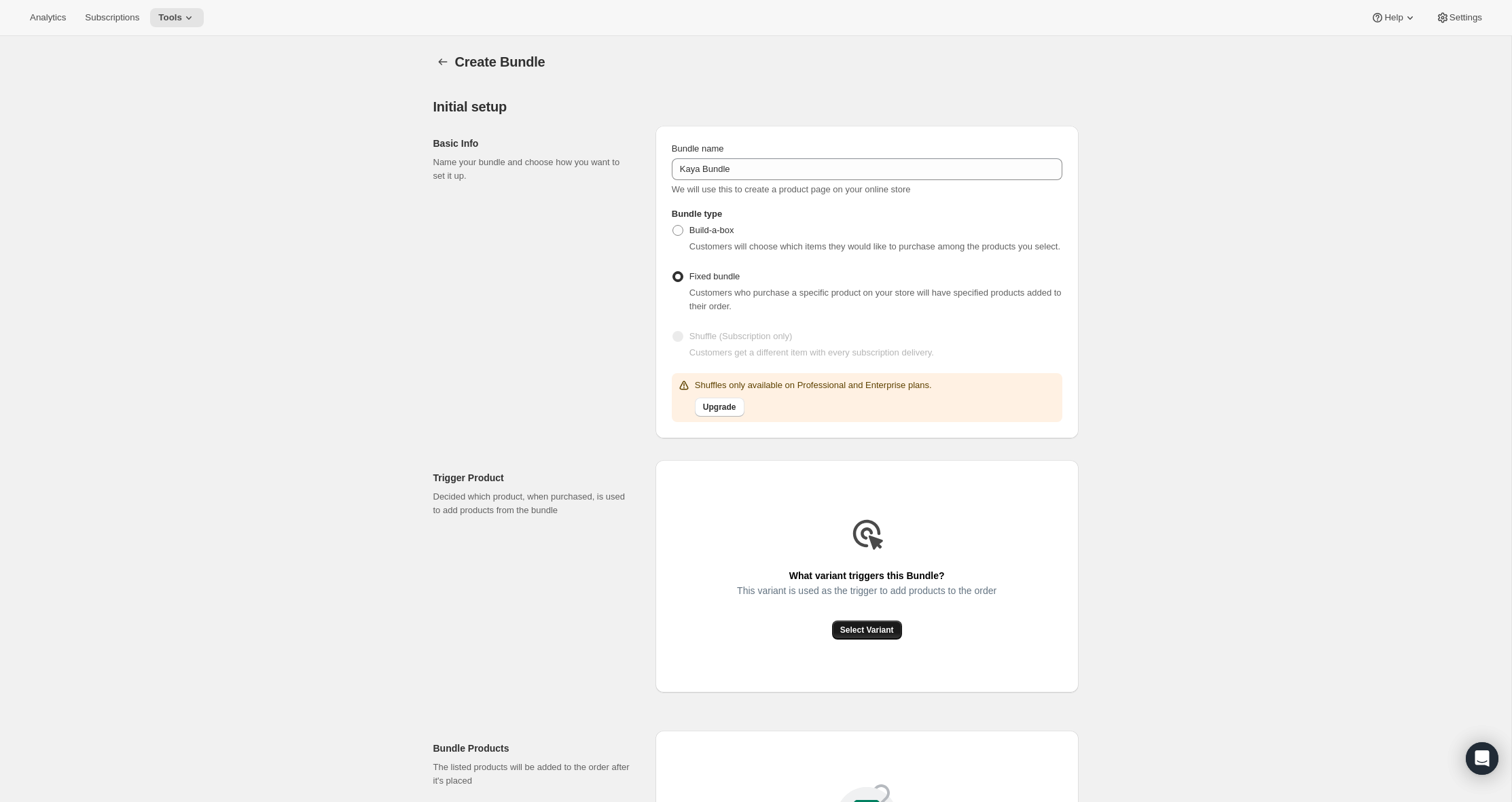
click at [880, 635] on span "Select Variant" at bounding box center [867, 630] width 54 height 11
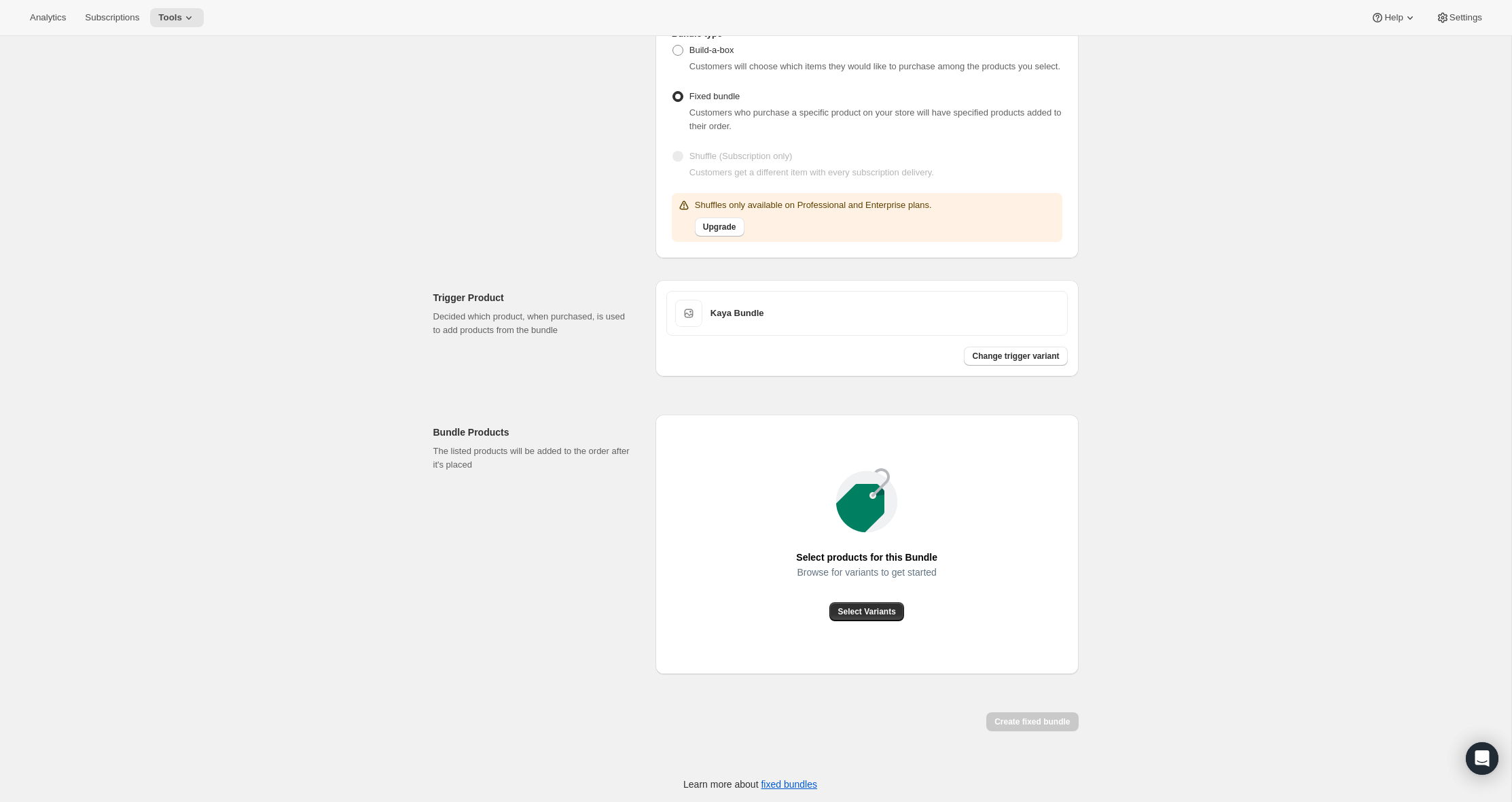
scroll to position [197, 0]
click at [850, 610] on span "Select Variants" at bounding box center [867, 609] width 58 height 11
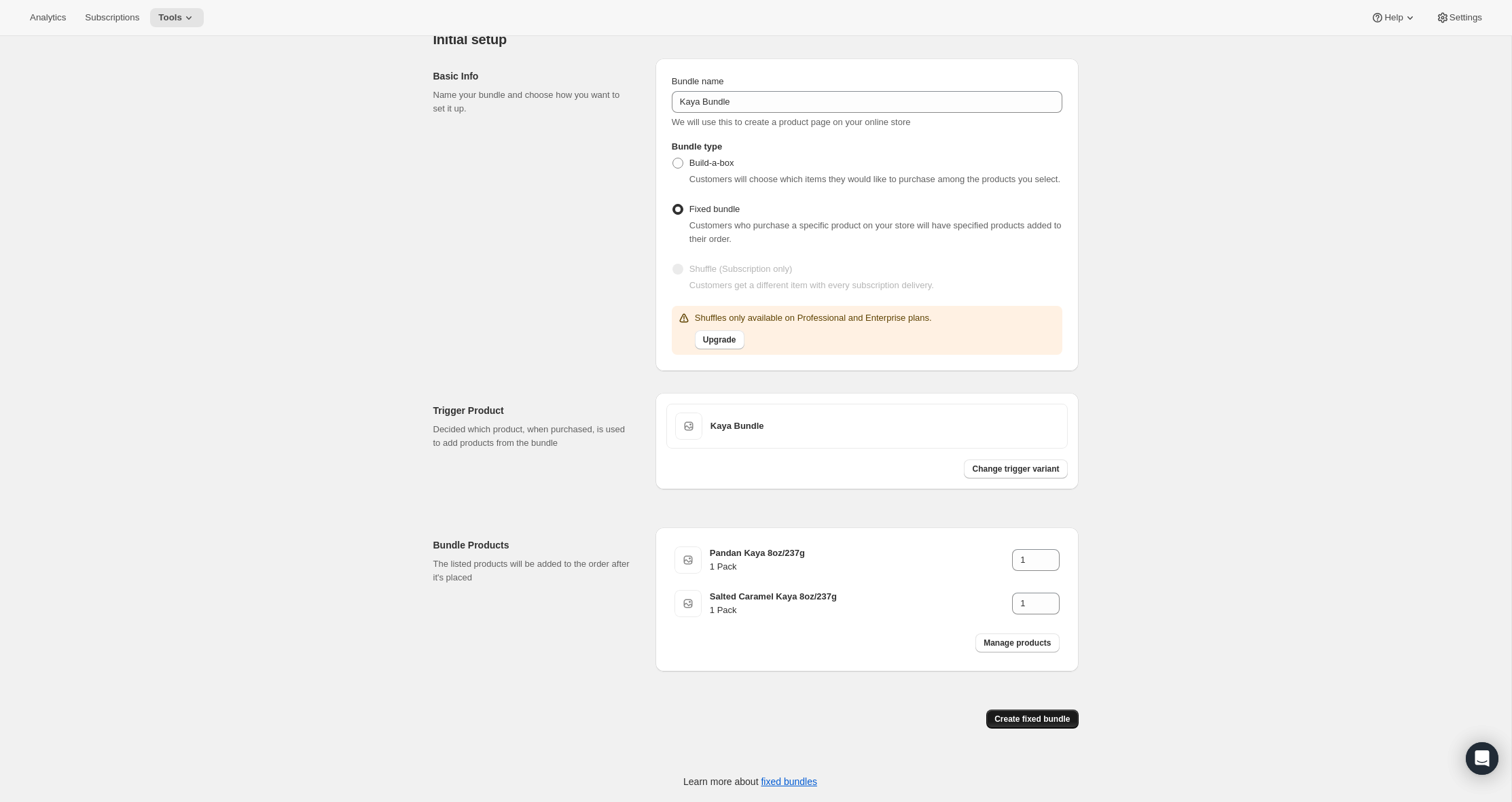
click at [1027, 716] on span "Create fixed bundle" at bounding box center [1033, 719] width 75 height 11
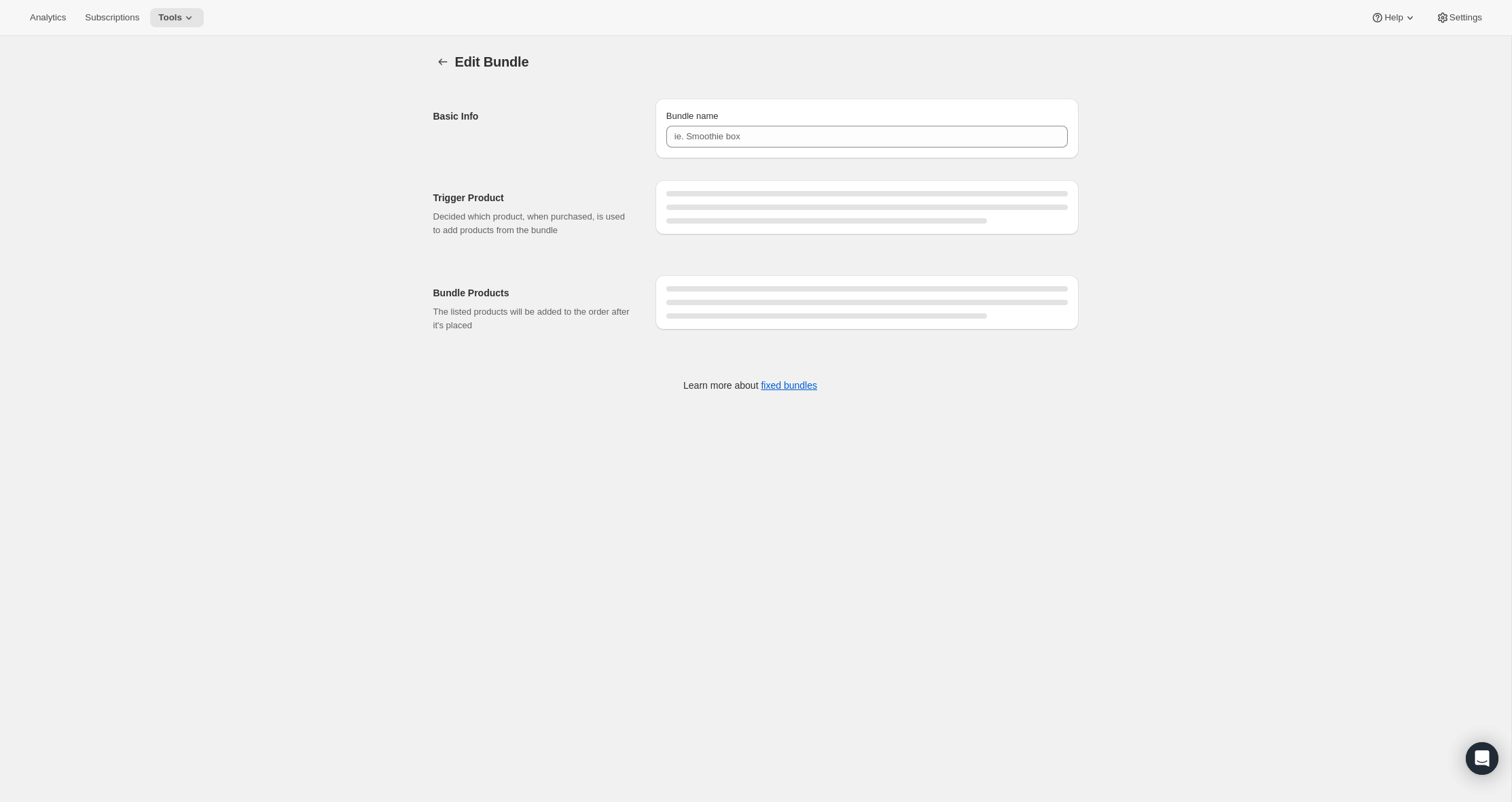
type input "Kaya Bundle"
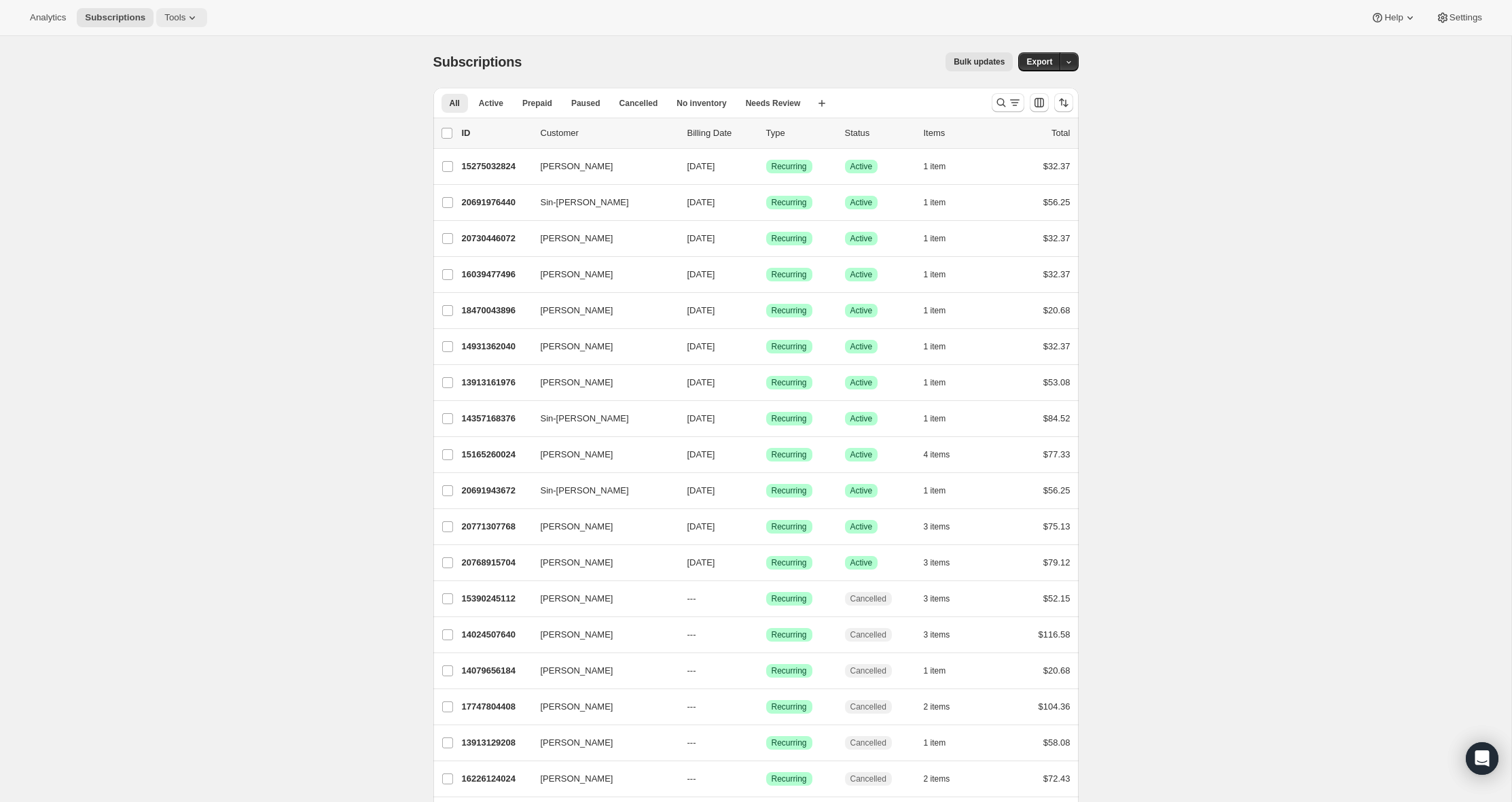
click at [164, 22] on button "Tools" at bounding box center [182, 18] width 51 height 19
click at [174, 41] on span "Subscription Plans" at bounding box center [168, 46] width 74 height 10
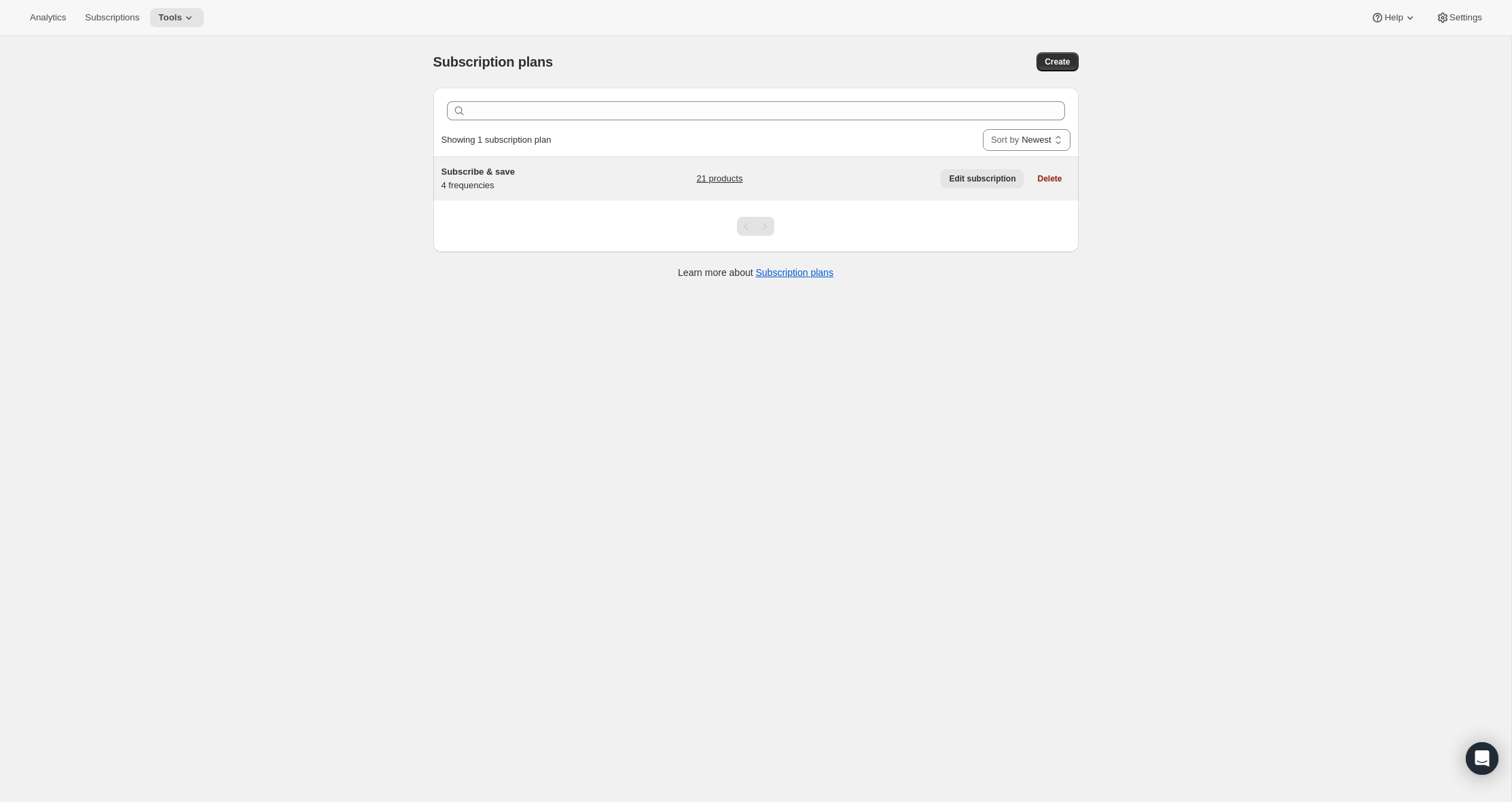
click at [987, 179] on span "Edit subscription" at bounding box center [982, 179] width 67 height 11
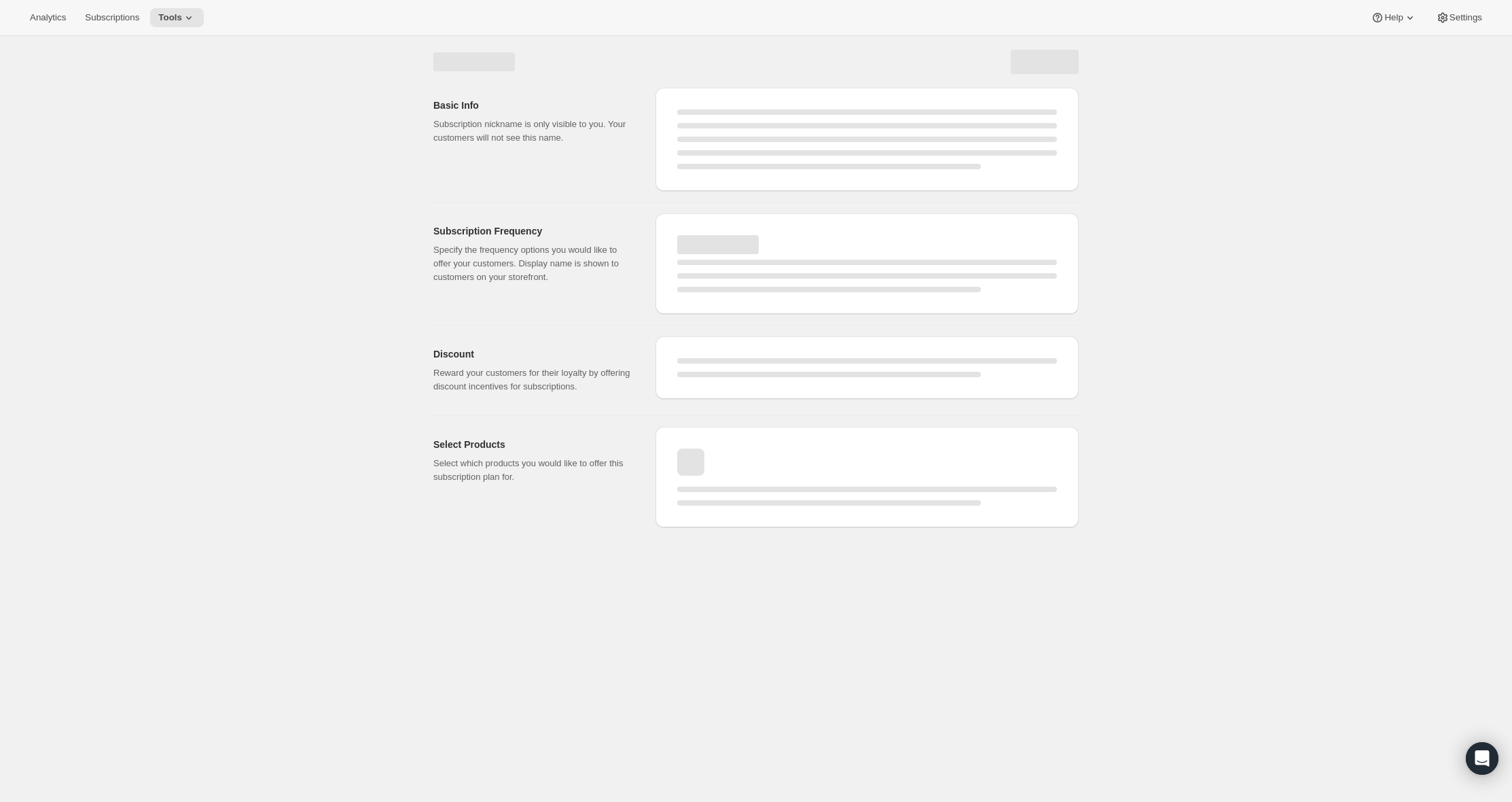
select select "WEEK"
select select "MONTH"
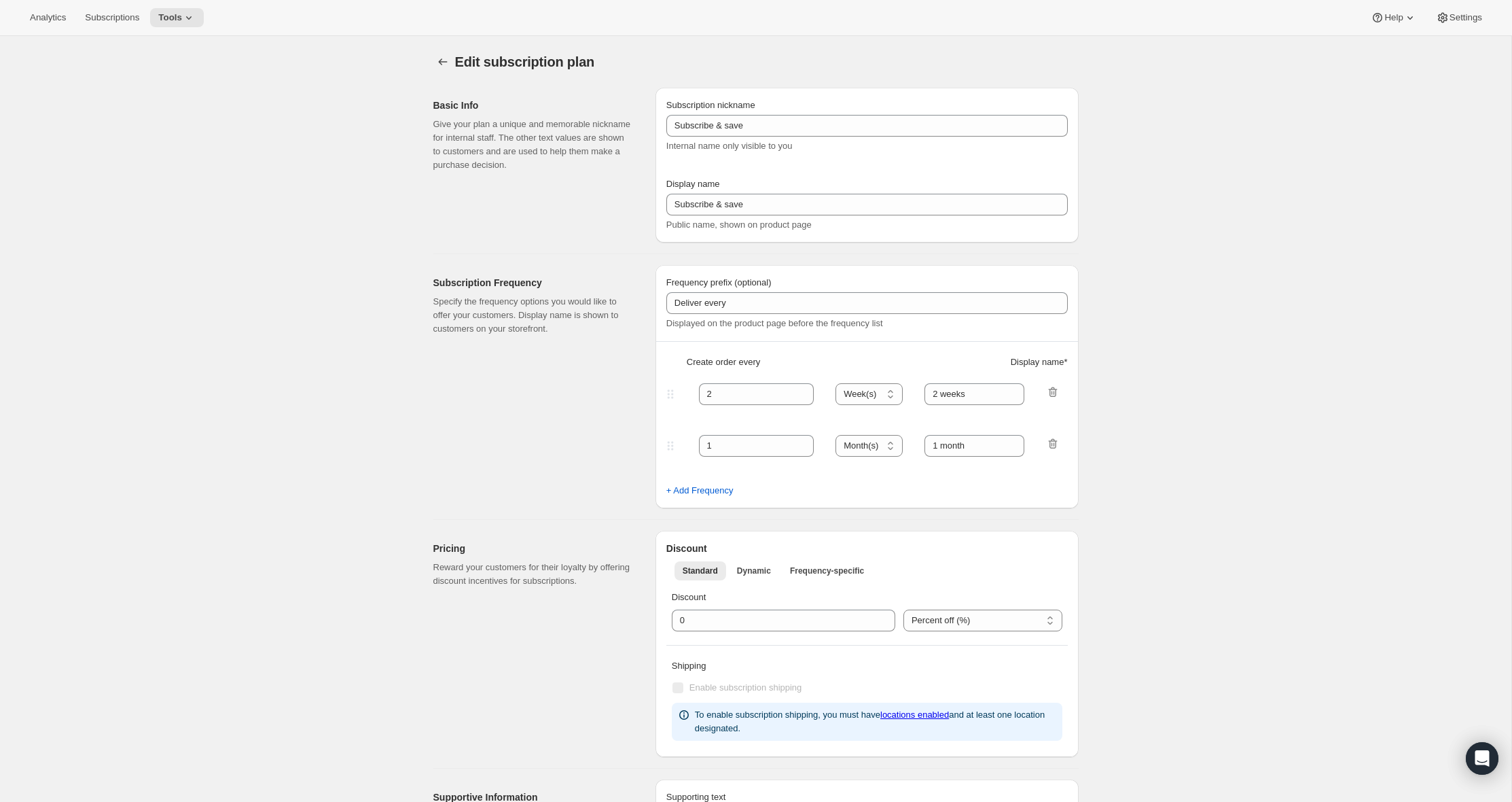
type input "Subscribe & save 10%"
type input "1"
select select "MONTH"
type input "1 month"
type input "2"
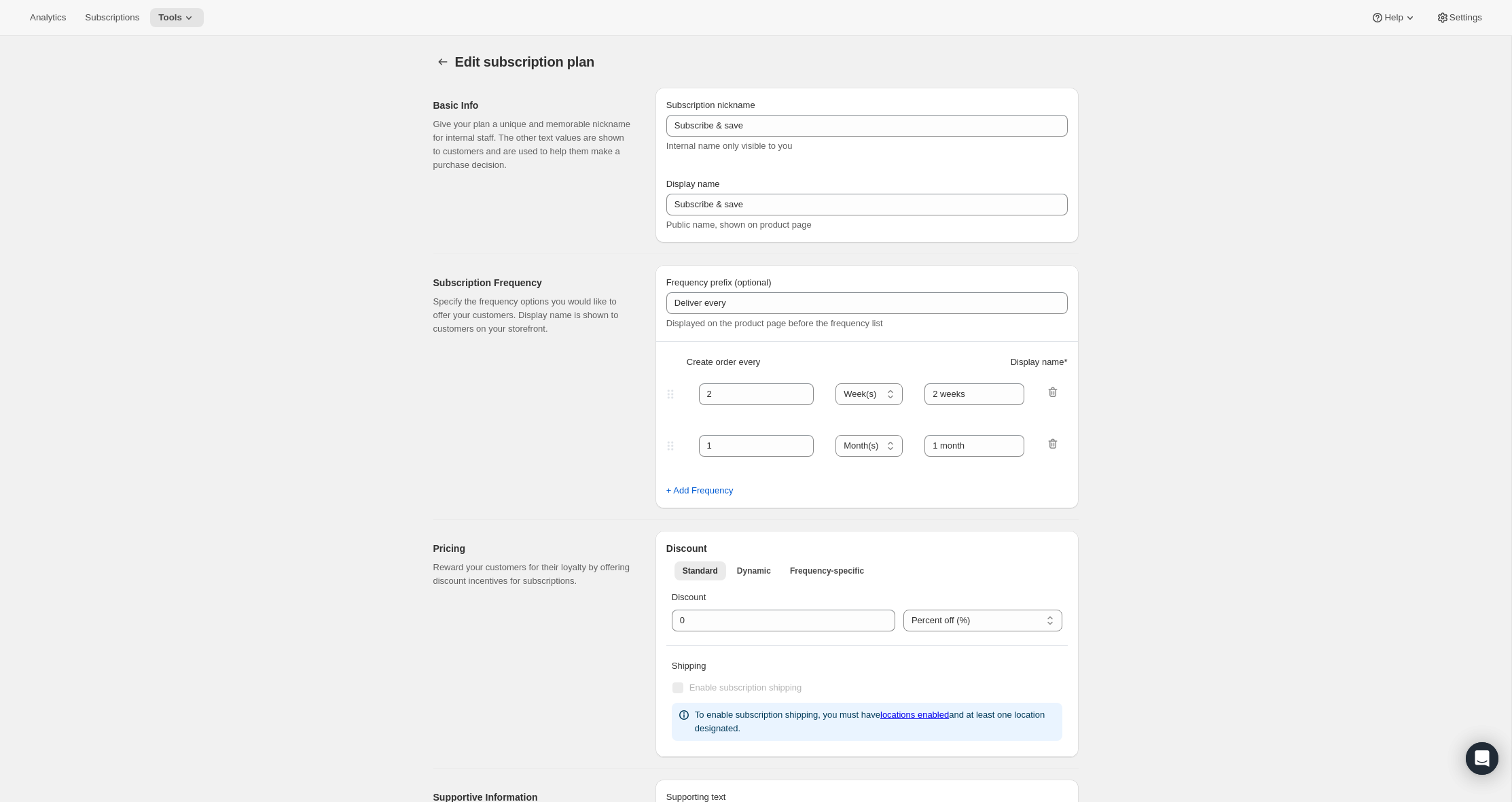
type input "2 months"
type input "10"
select select "MONTH"
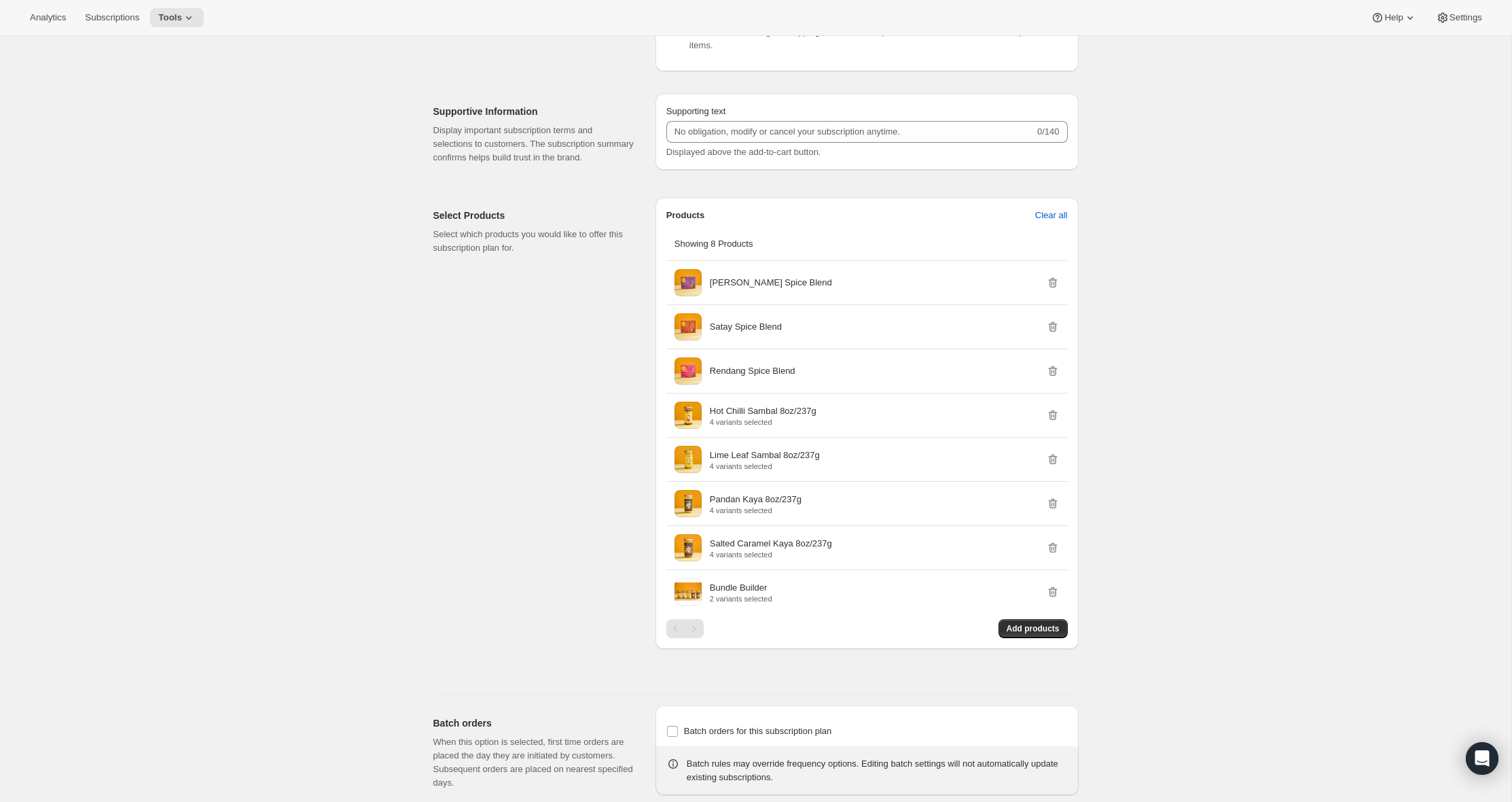
scroll to position [991, 0]
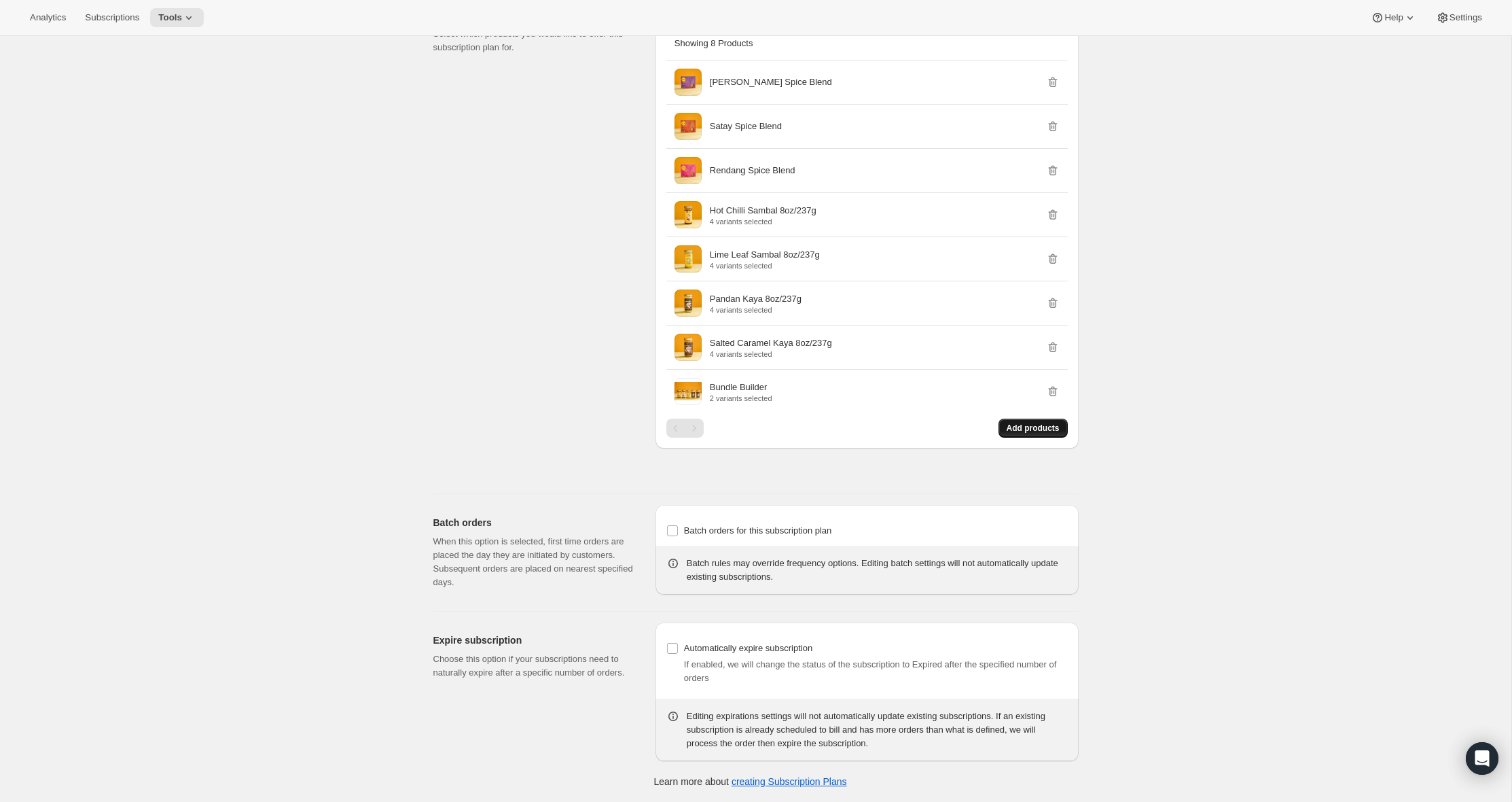
click at [1044, 428] on span "Add products" at bounding box center [1033, 428] width 53 height 11
